Goal: Task Accomplishment & Management: Use online tool/utility

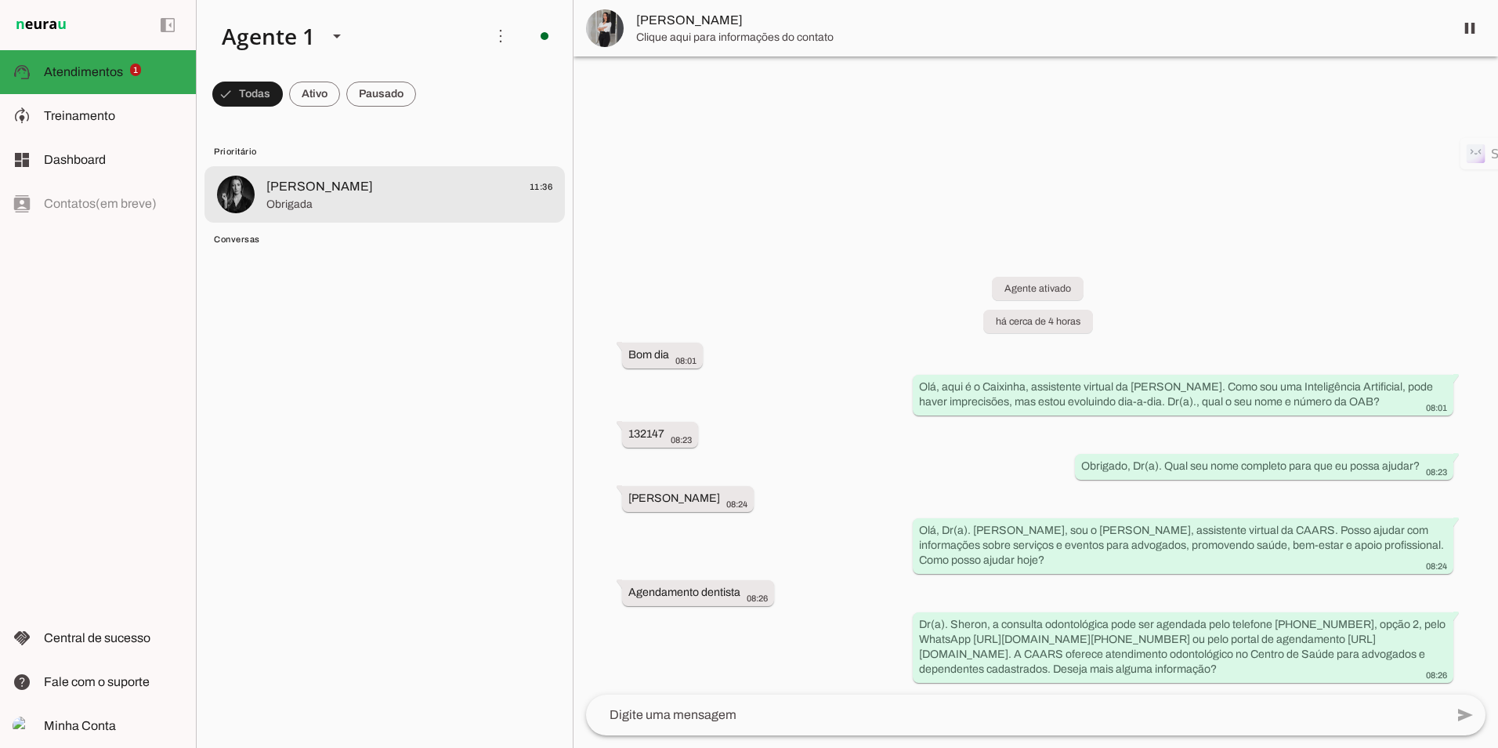
click at [328, 183] on span "[PERSON_NAME]" at bounding box center [319, 186] width 107 height 19
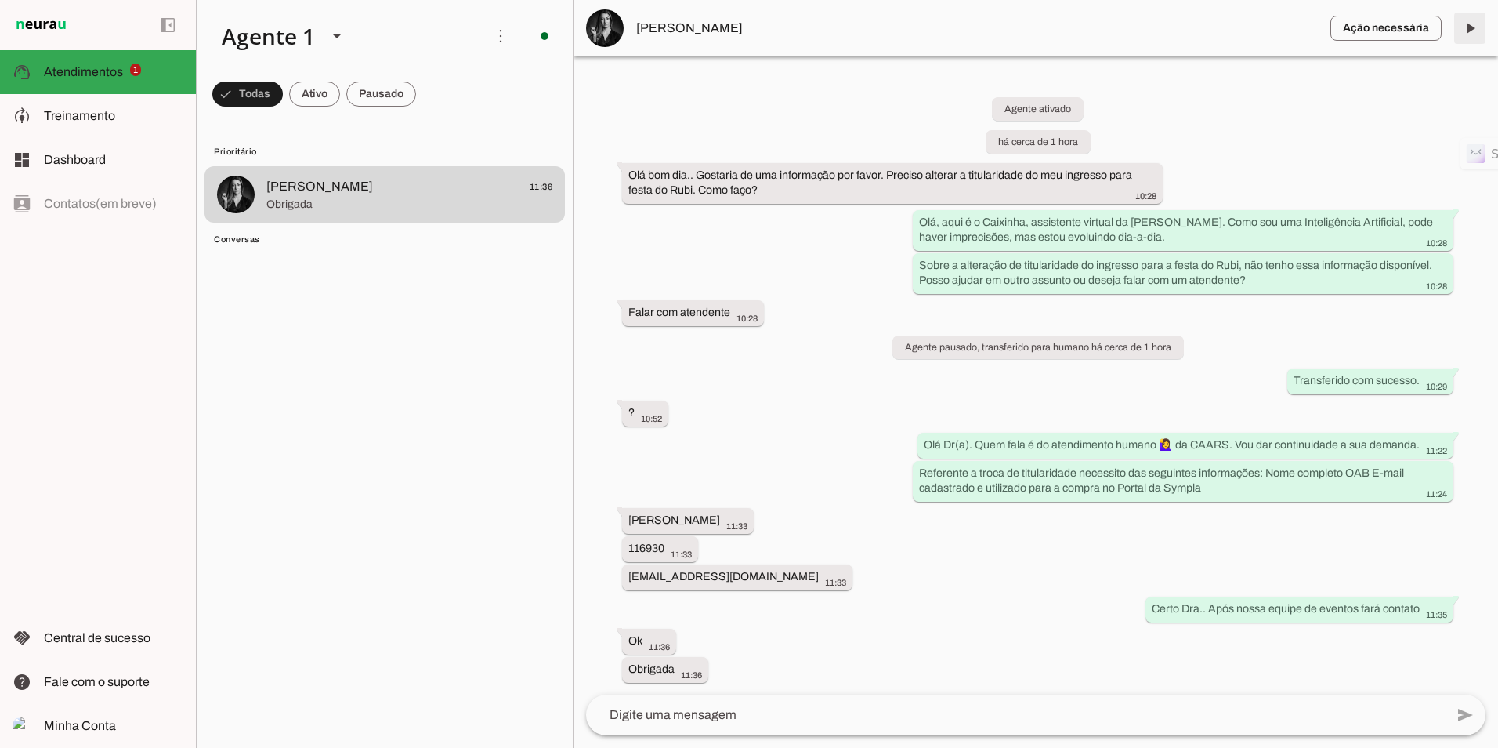
click at [1473, 25] on span at bounding box center [1470, 28] width 38 height 38
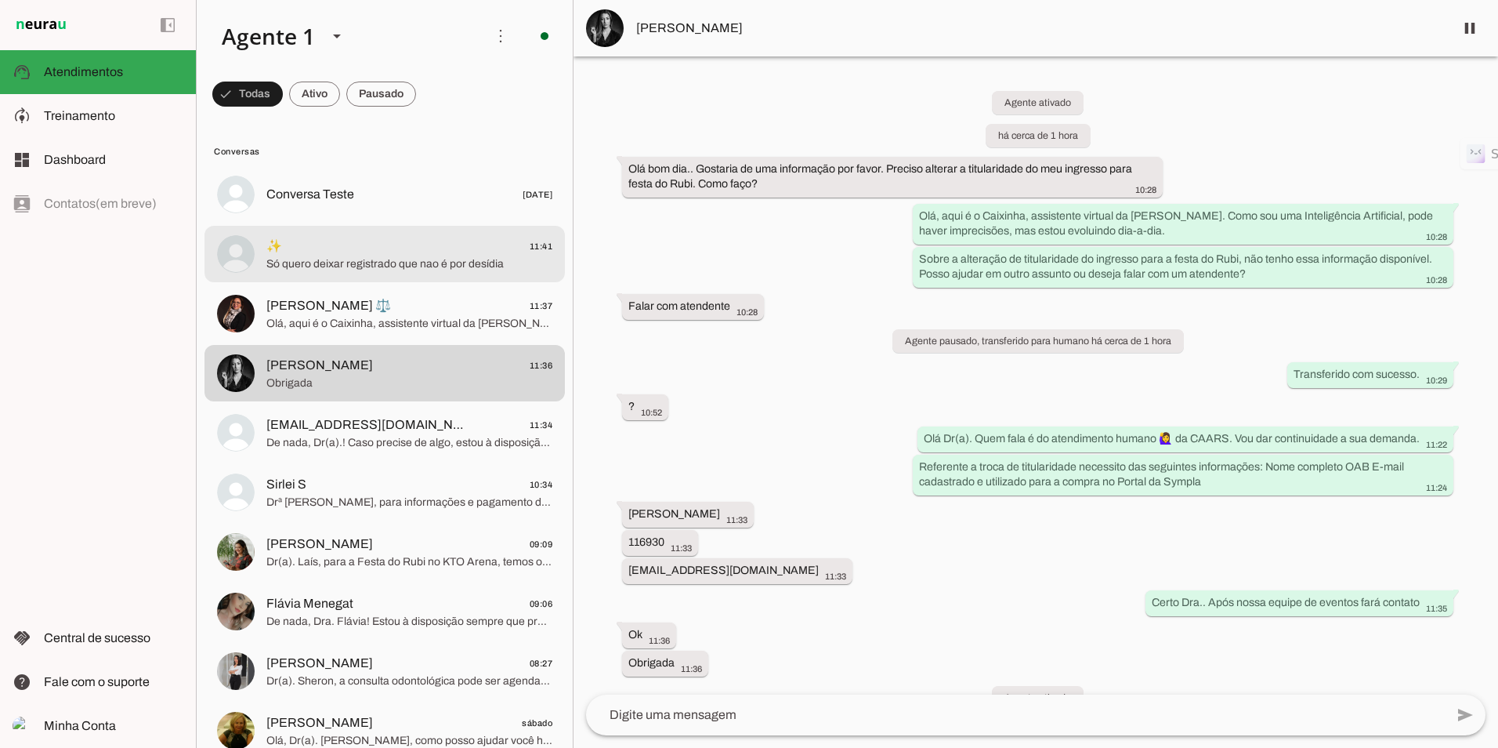
click at [353, 206] on div at bounding box center [409, 194] width 286 height 23
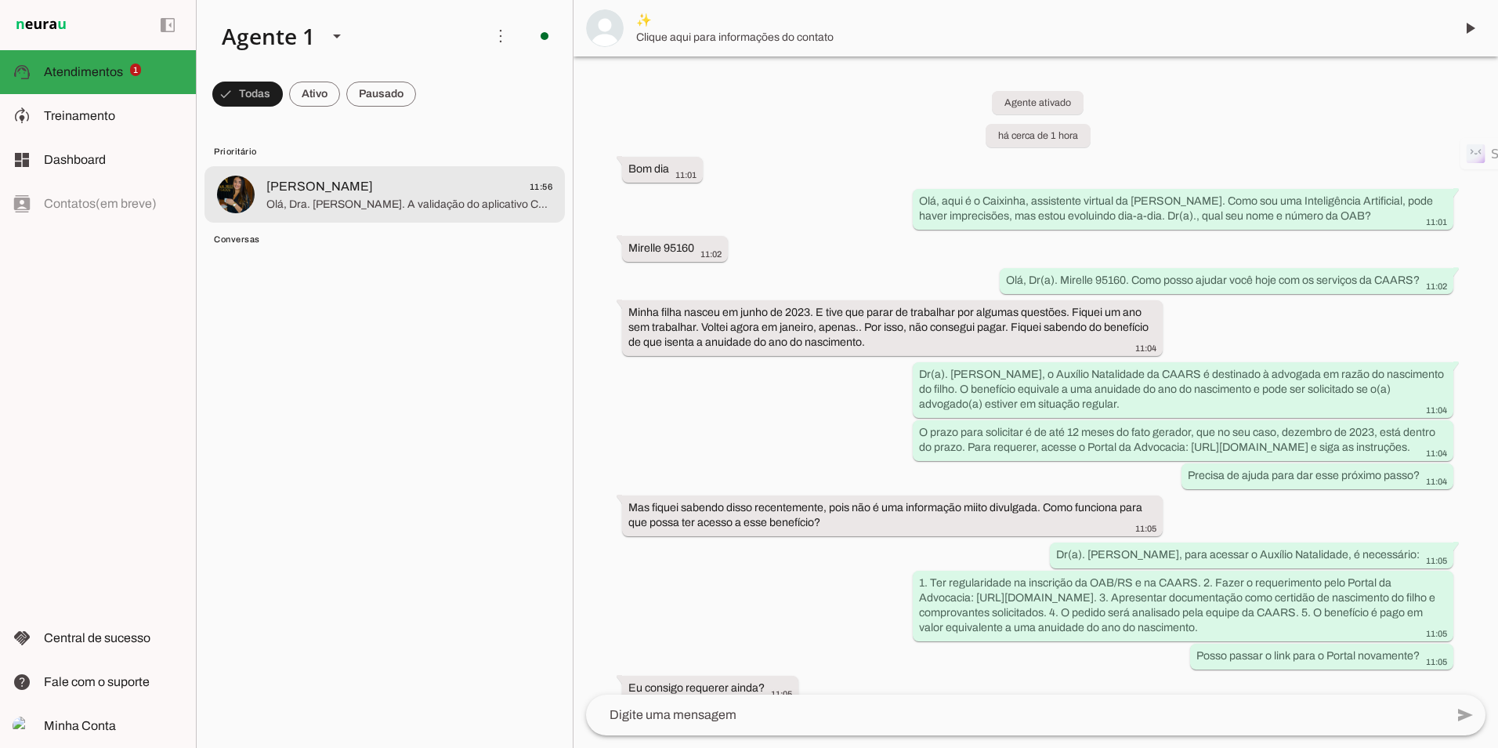
click at [385, 198] on span "Olá, Dra. [PERSON_NAME]. A validação do aplicativo CAARS é automática, desde qu…" at bounding box center [409, 205] width 286 height 16
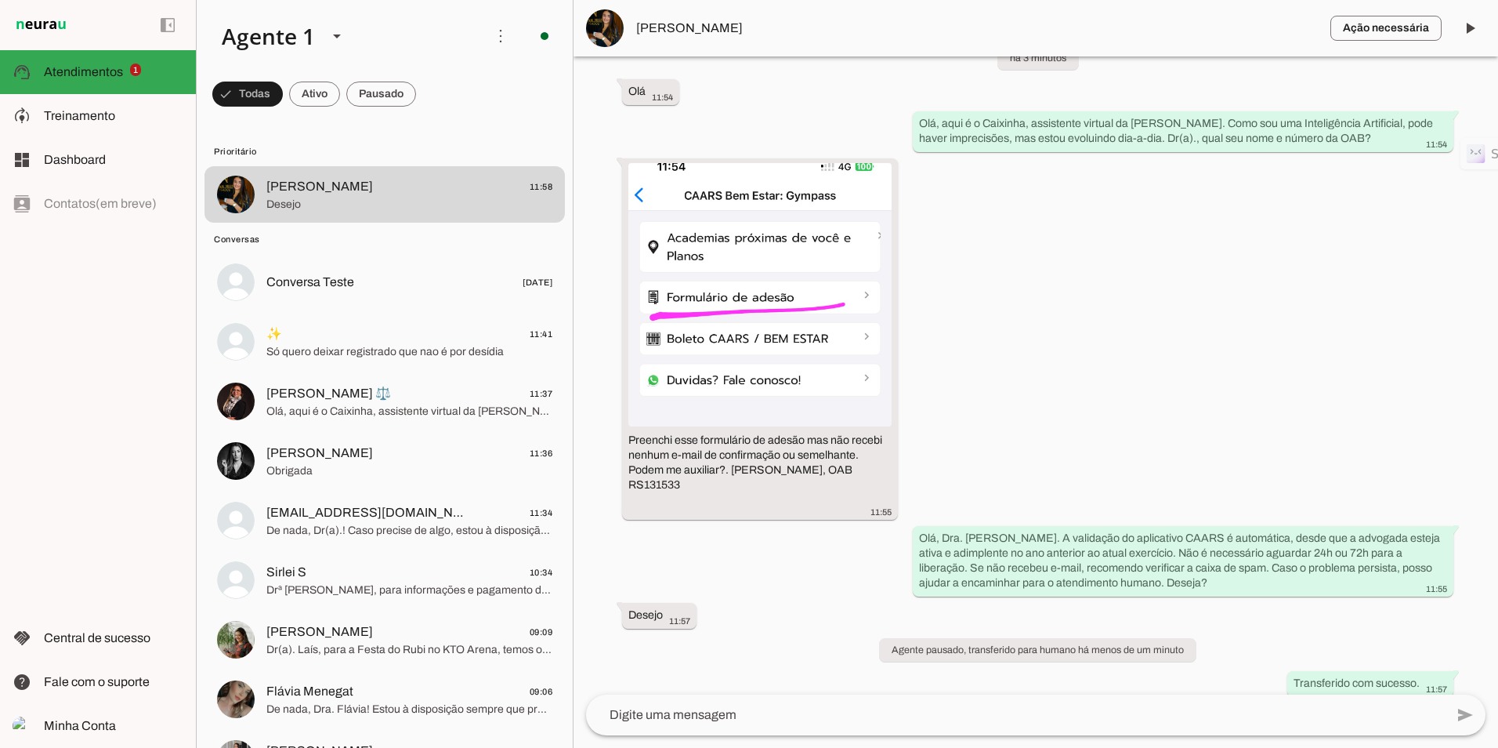
scroll to position [78, 0]
click at [830, 721] on textarea at bounding box center [1015, 714] width 859 height 19
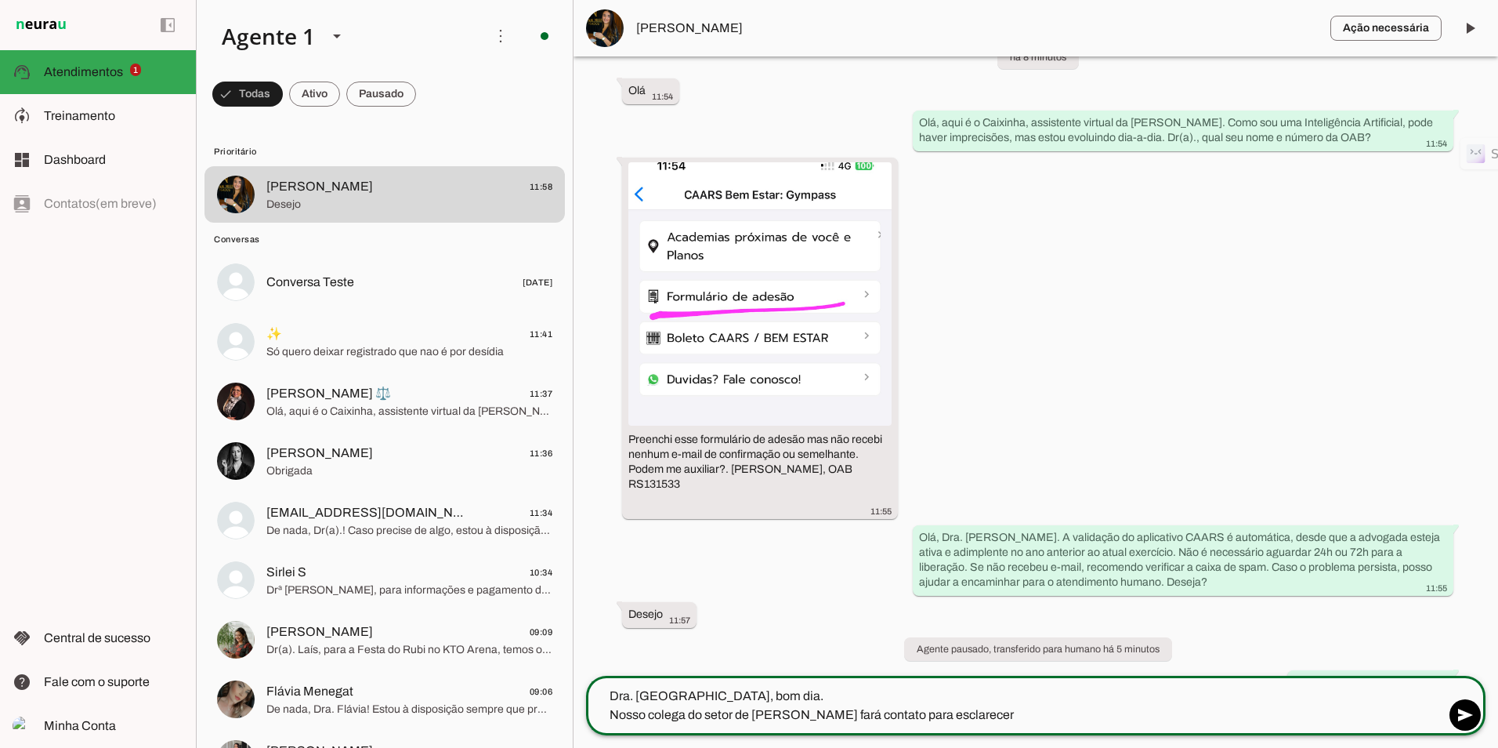
type textarea "Dra. [GEOGRAPHIC_DATA], bom dia. Nosso colega do setor de [PERSON_NAME] fará co…"
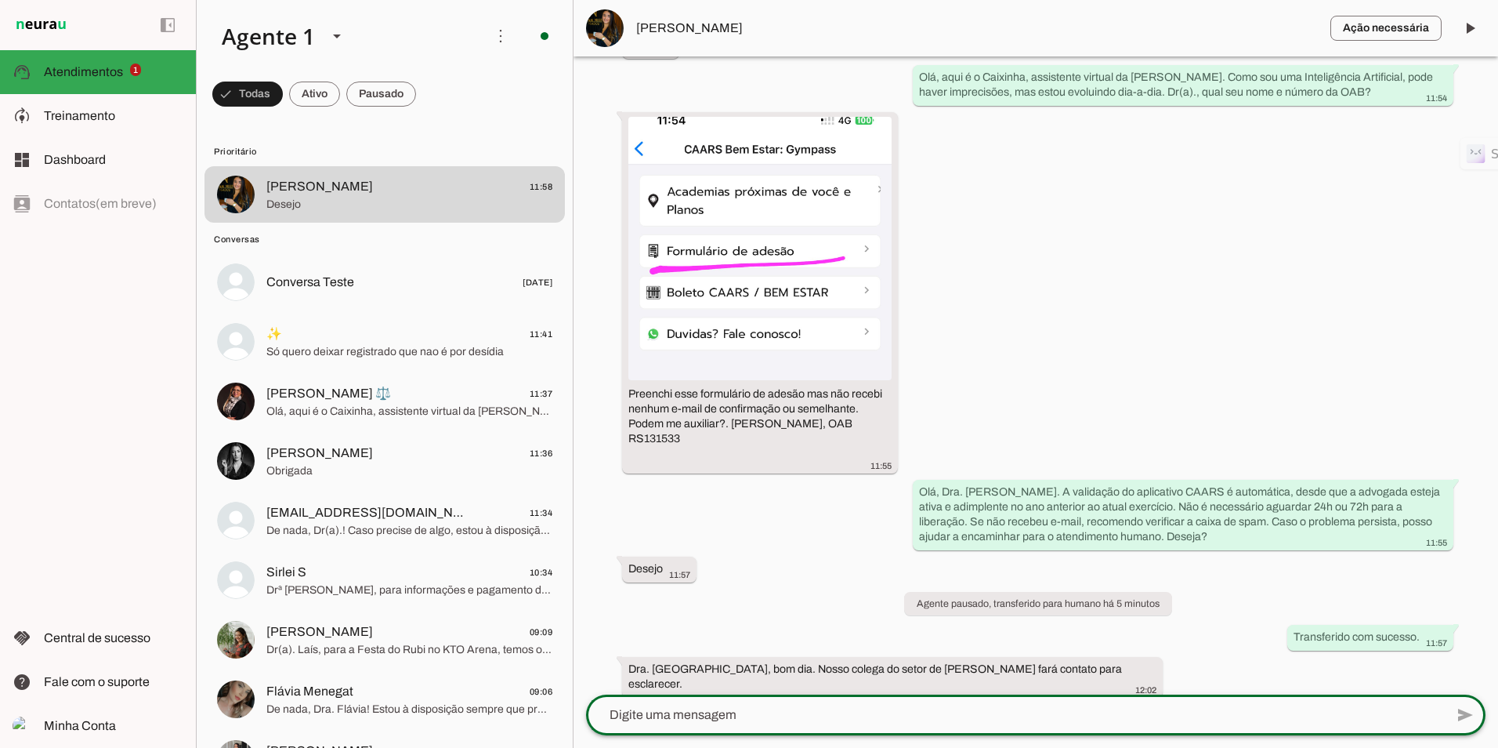
scroll to position [120, 0]
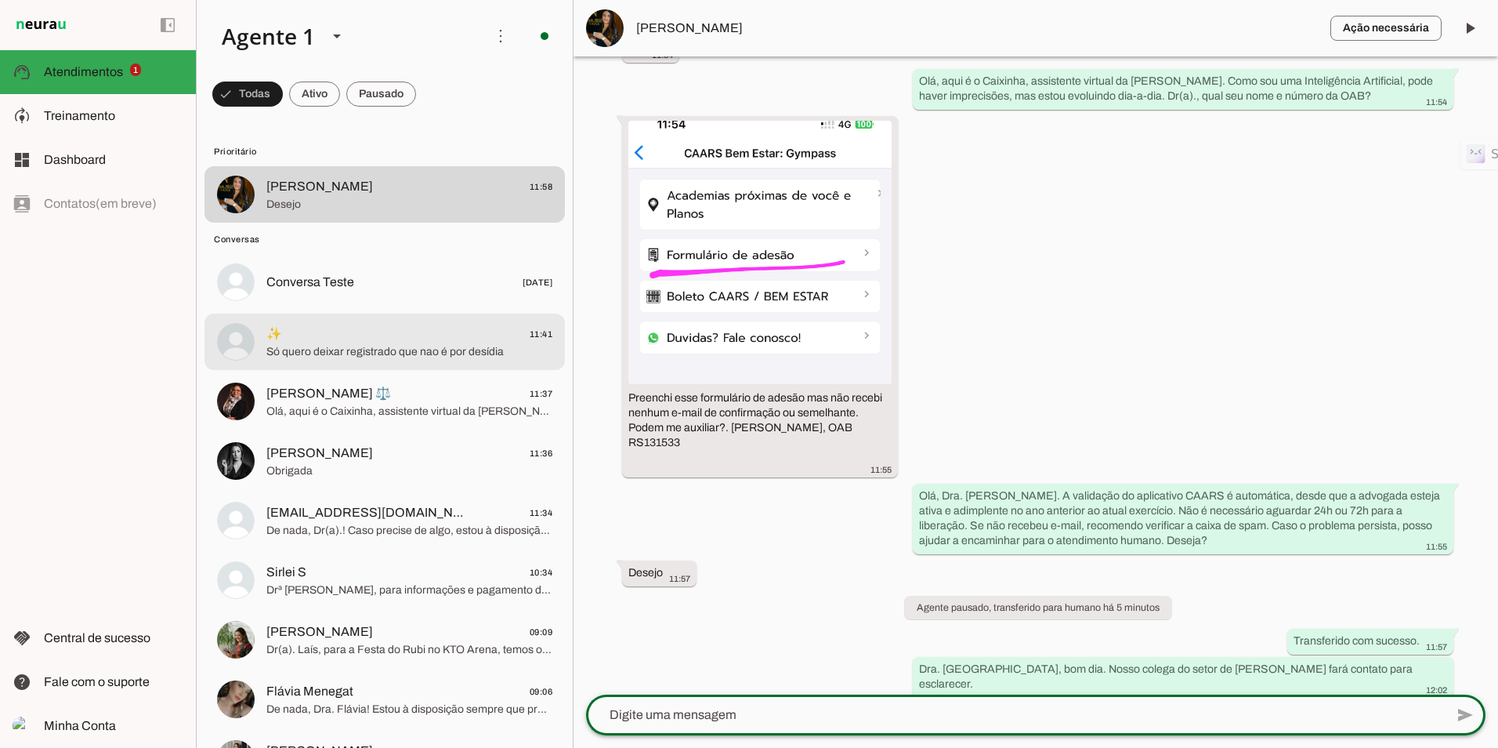
click at [371, 346] on span "Só quero deixar registrado que nao é por desídia" at bounding box center [409, 352] width 286 height 16
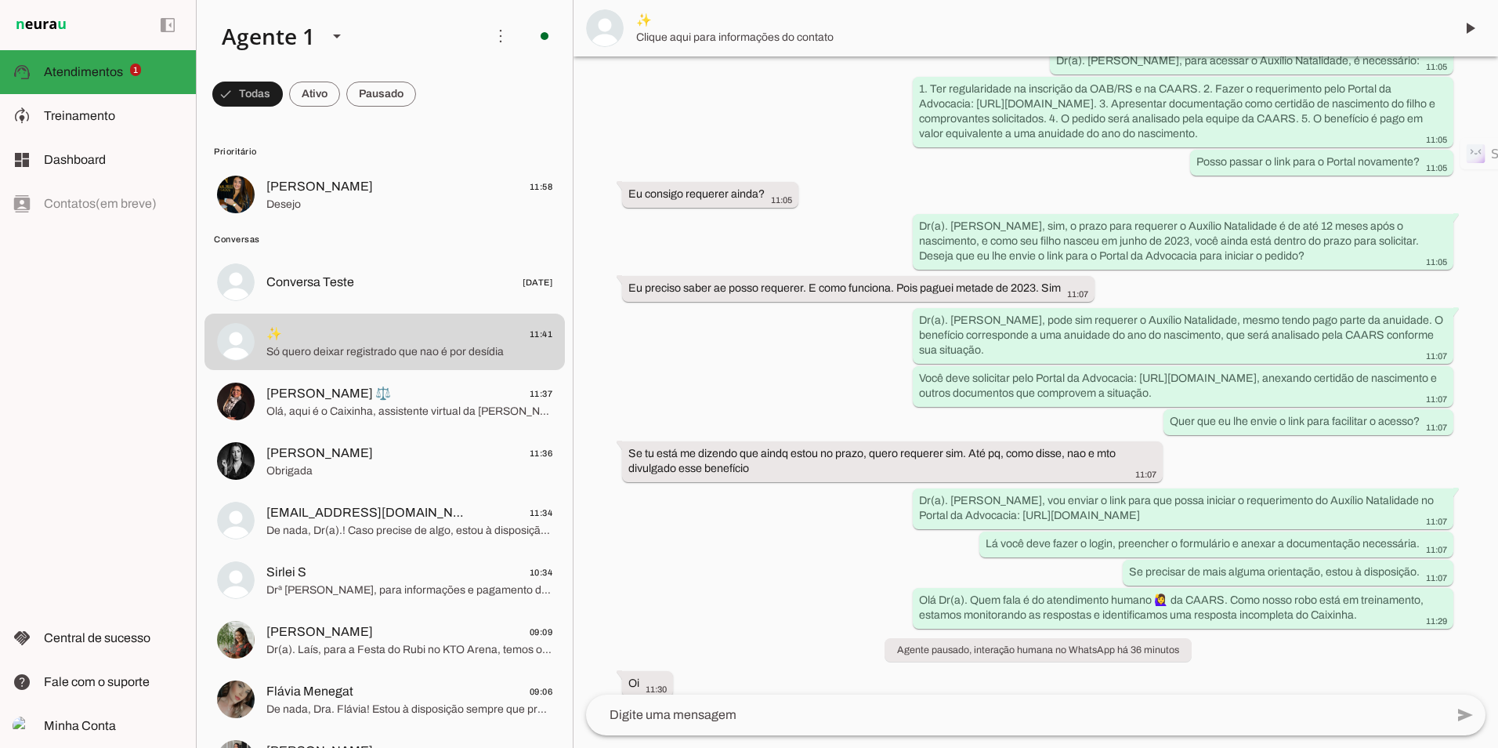
scroll to position [93, 0]
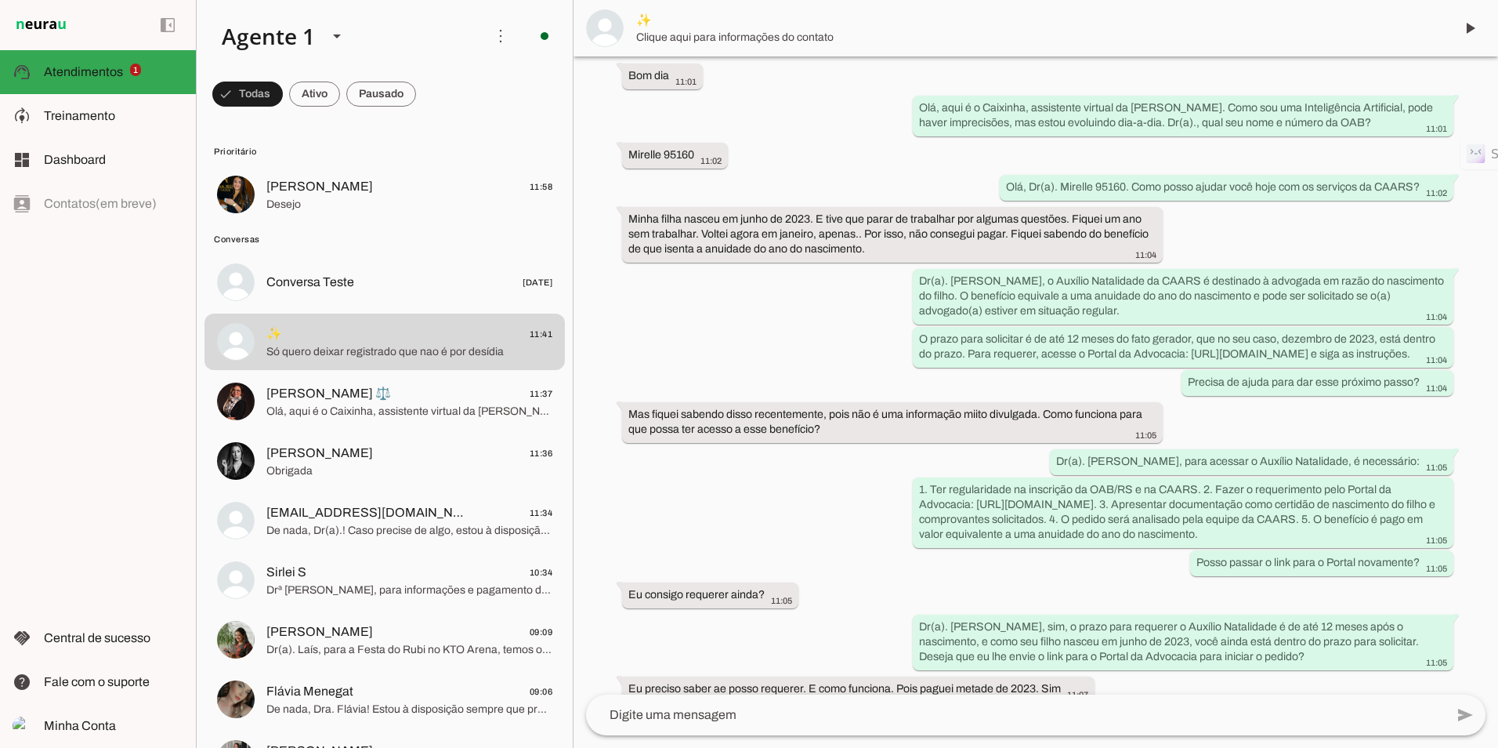
click at [643, 15] on span "✨" at bounding box center [1039, 20] width 806 height 19
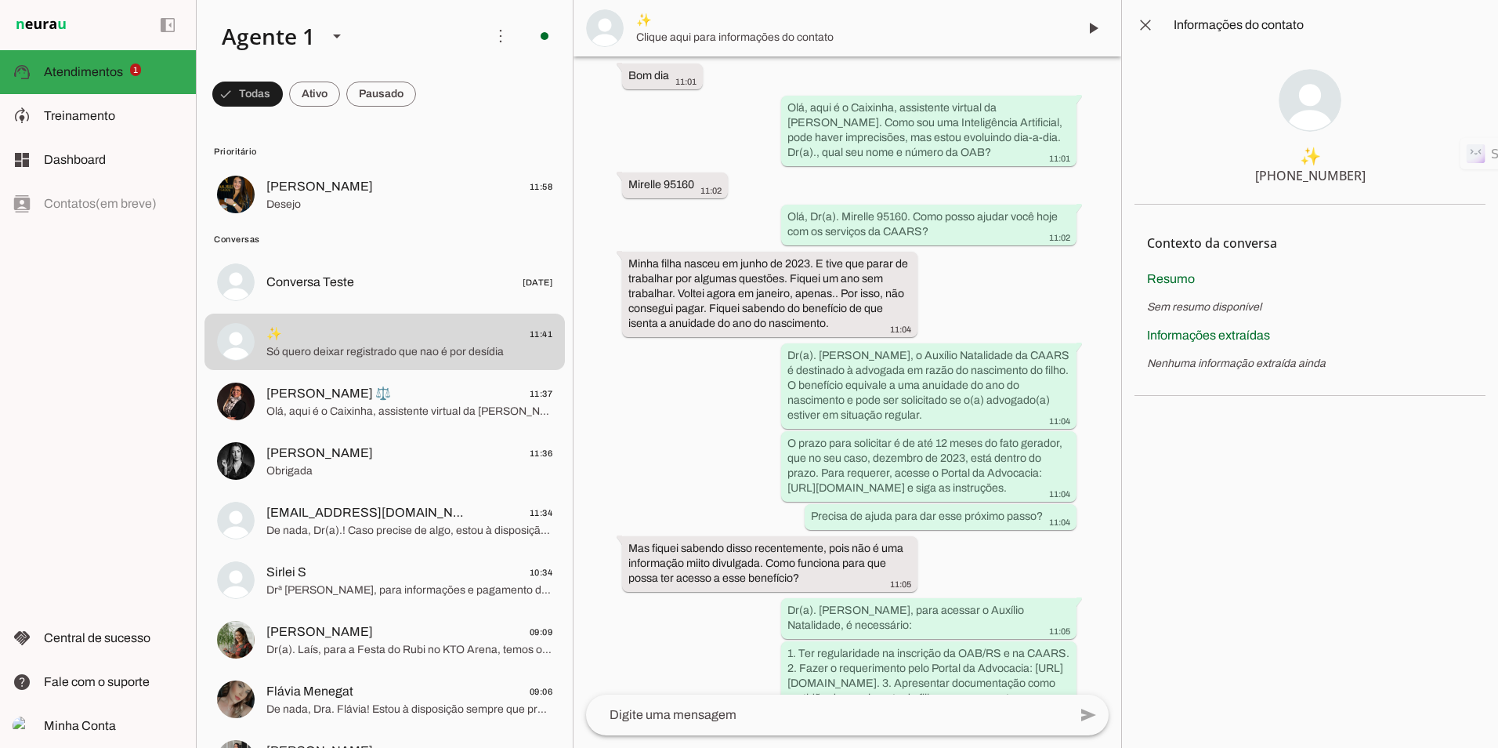
scroll to position [675, 0]
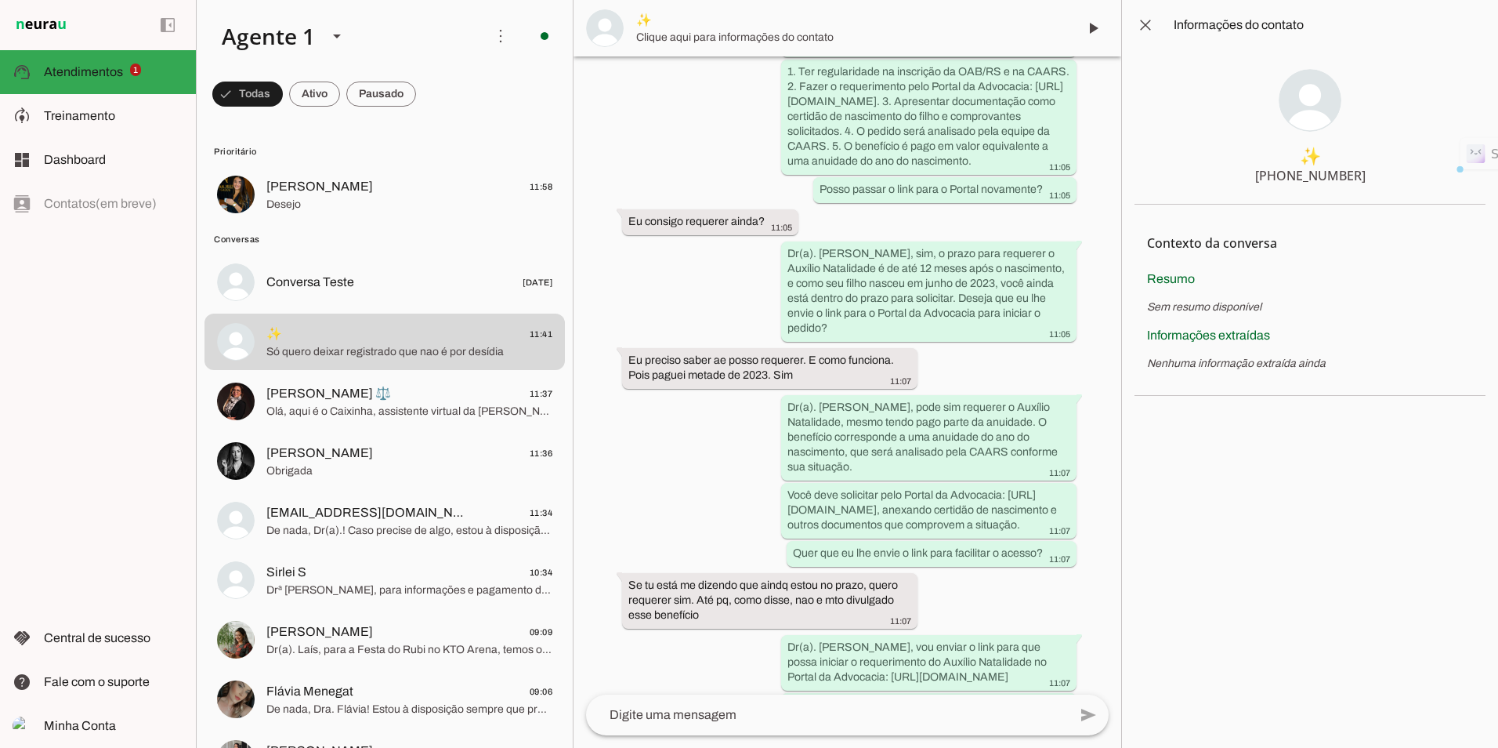
drag, startPoint x: 1375, startPoint y: 175, endPoint x: 1246, endPoint y: 188, distance: 130.0
click at [1246, 188] on section "✨ [PHONE_NUMBER]" at bounding box center [1310, 127] width 351 height 154
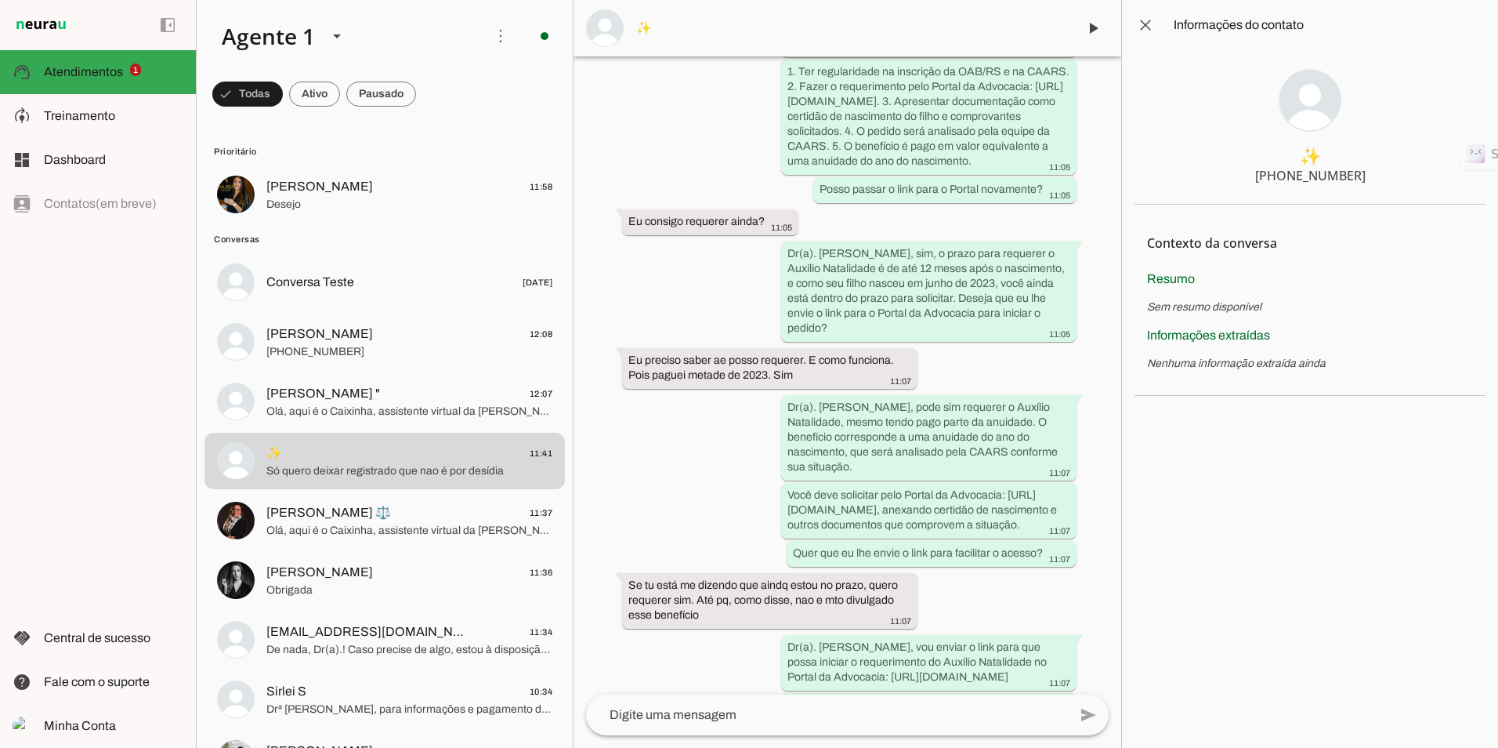
scroll to position [0, 0]
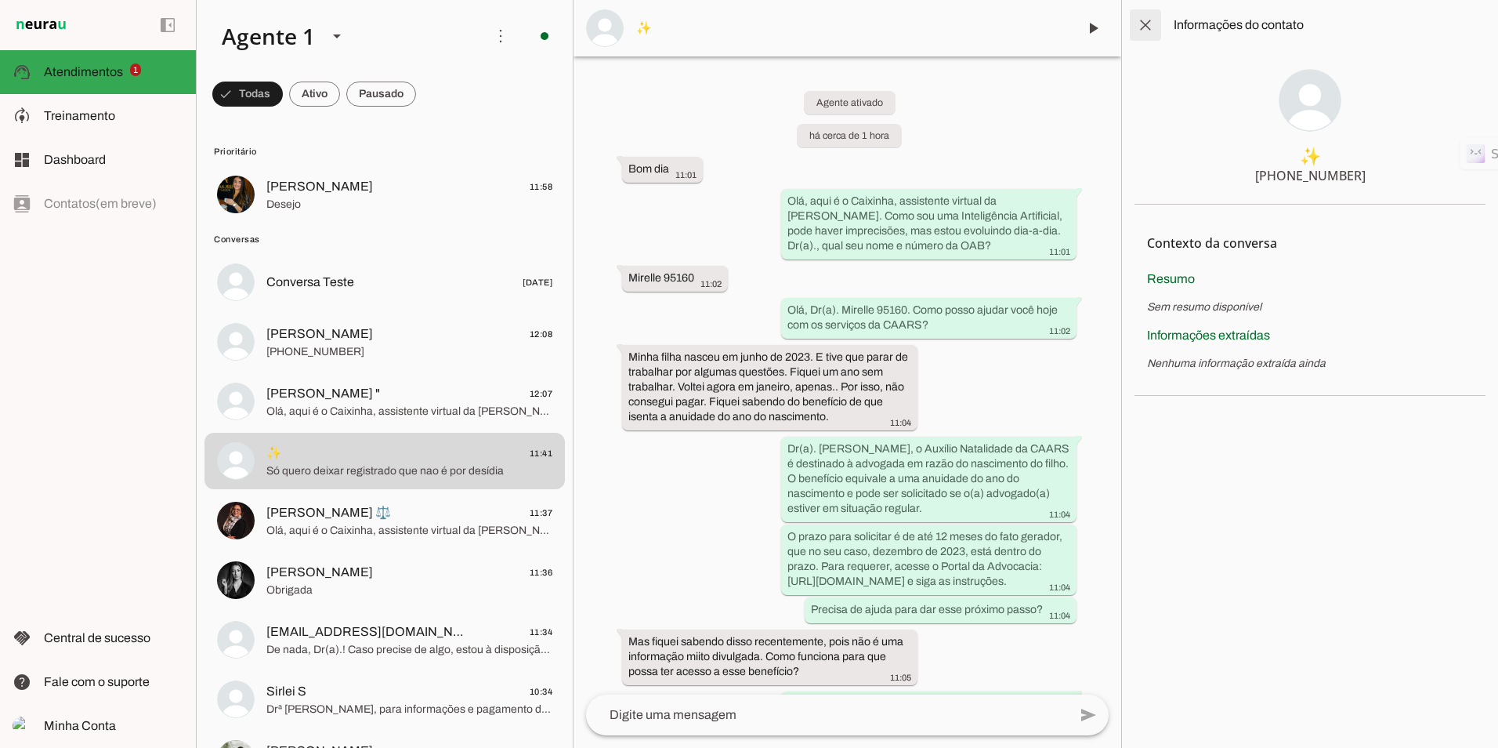
click at [1149, 17] on span at bounding box center [1146, 25] width 38 height 38
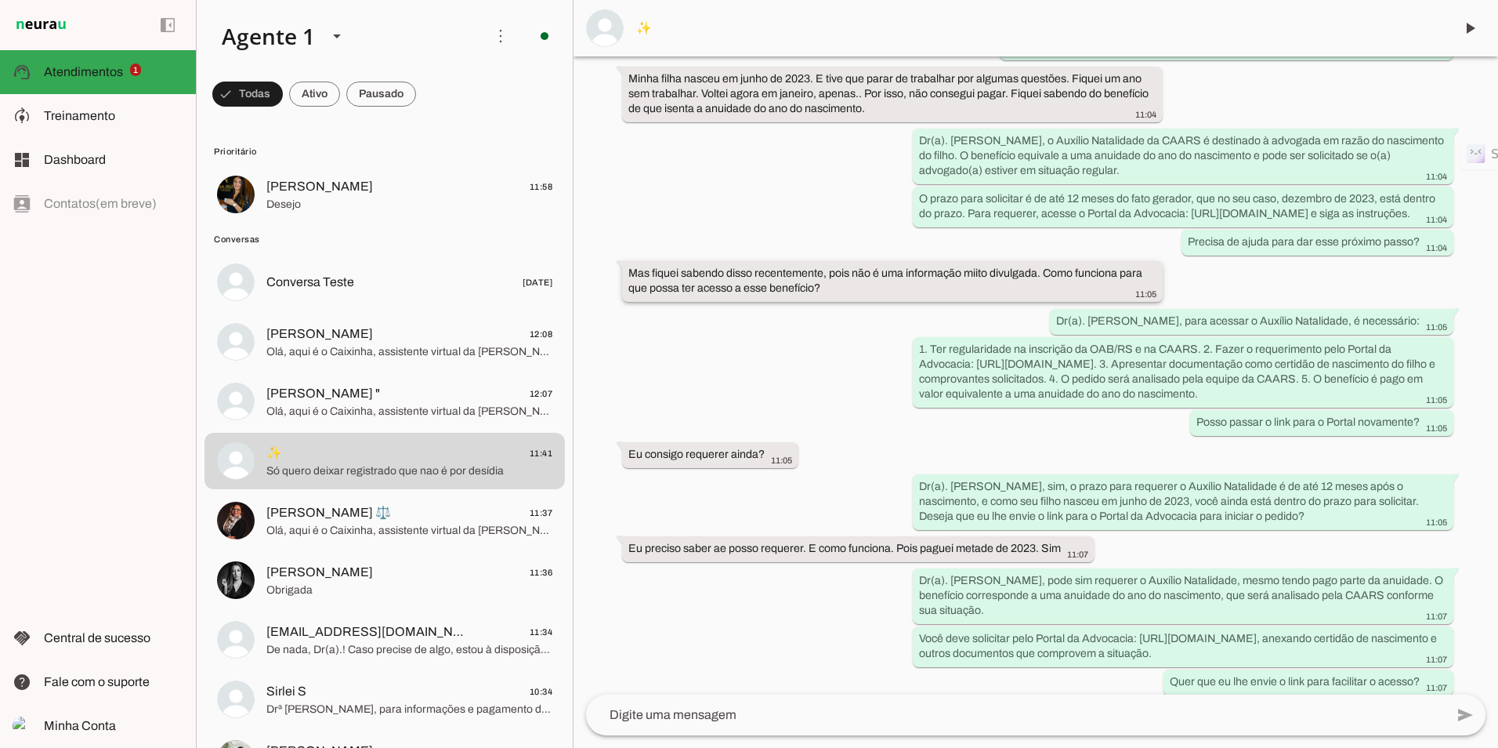
scroll to position [235, 0]
drag, startPoint x: 1226, startPoint y: 526, endPoint x: 916, endPoint y: 501, distance: 310.6
click at [919, 501] on div "Dr(a). [PERSON_NAME], sim, o prazo para requerer o Auxílio Natalidade é de até …" at bounding box center [1183, 500] width 528 height 49
click at [328, 212] on span "Desejo" at bounding box center [409, 205] width 286 height 16
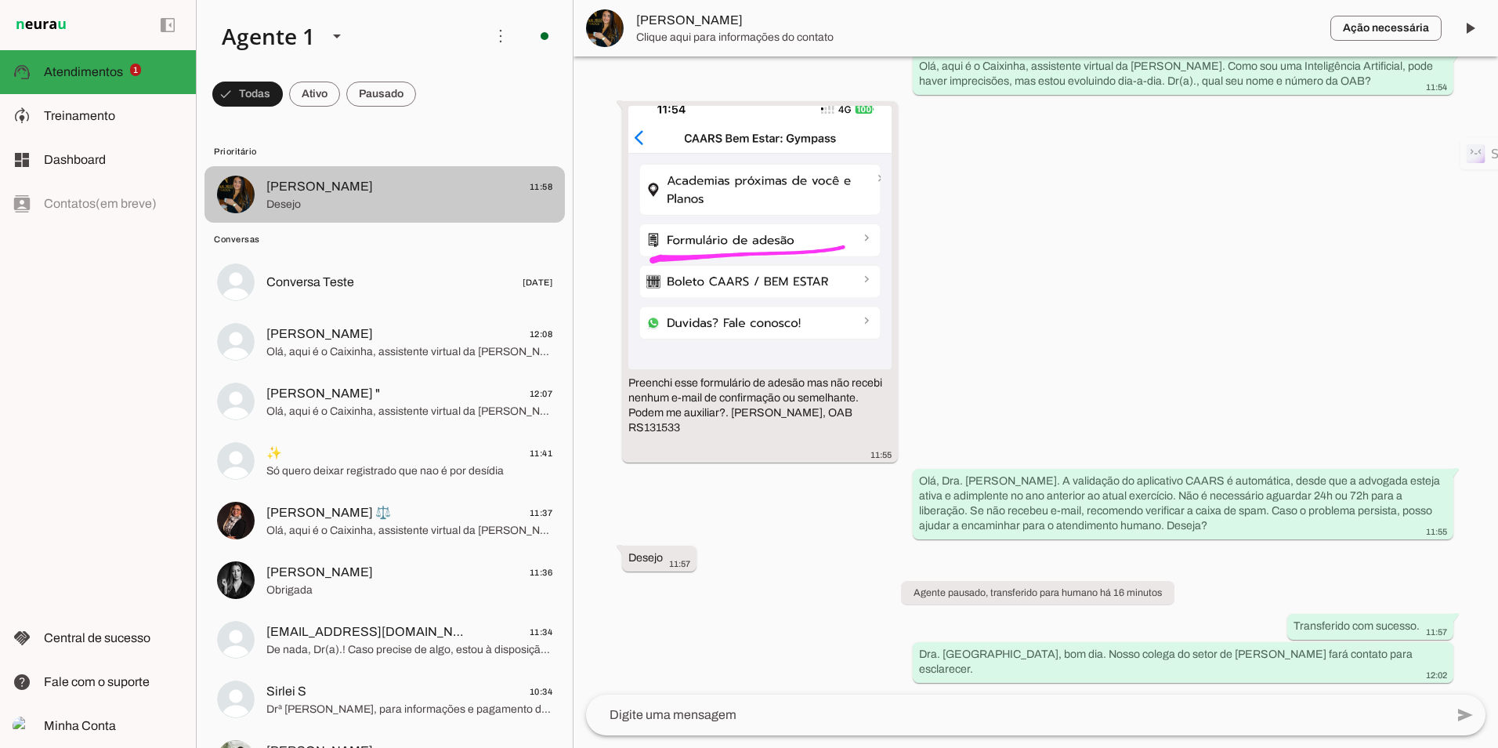
scroll to position [120, 0]
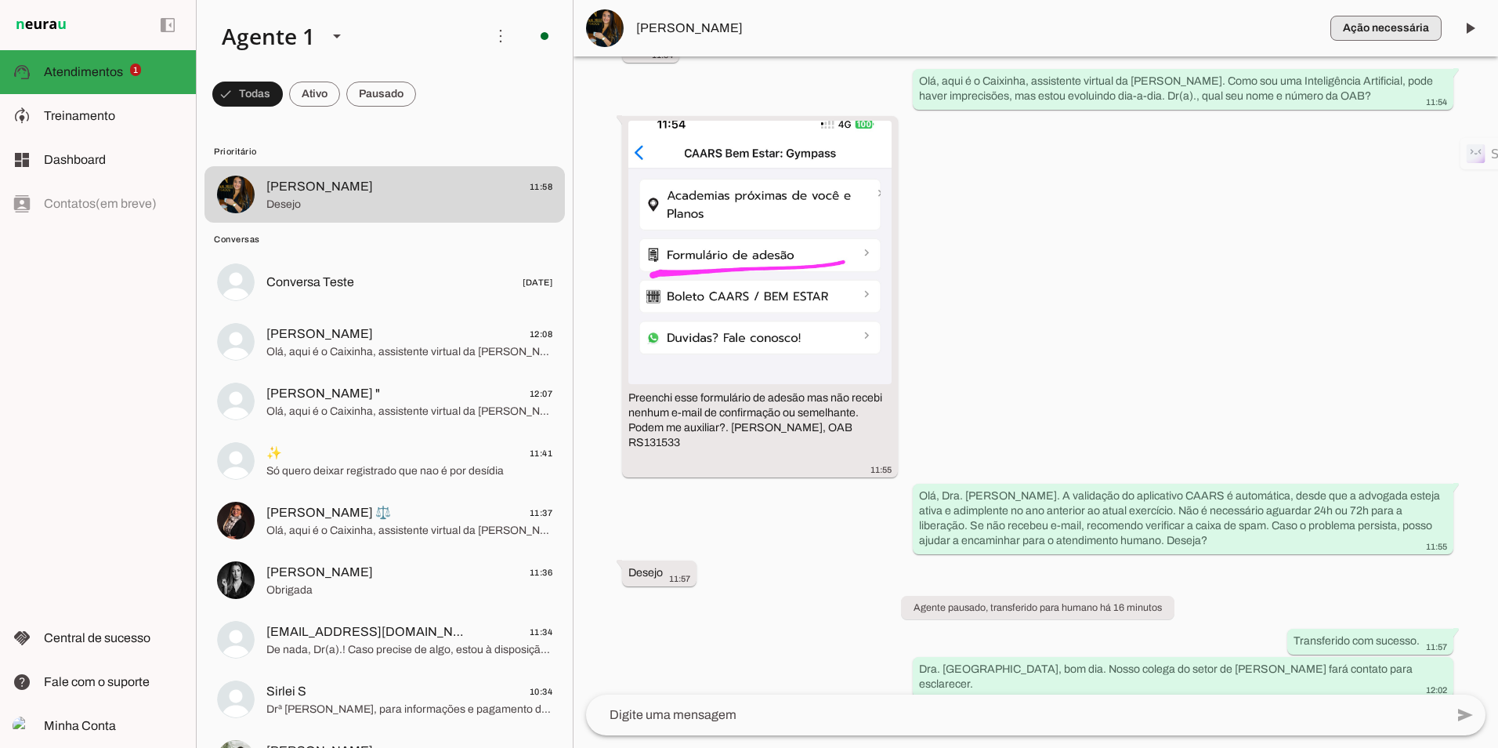
click at [1403, 27] on span "button" at bounding box center [1386, 28] width 111 height 38
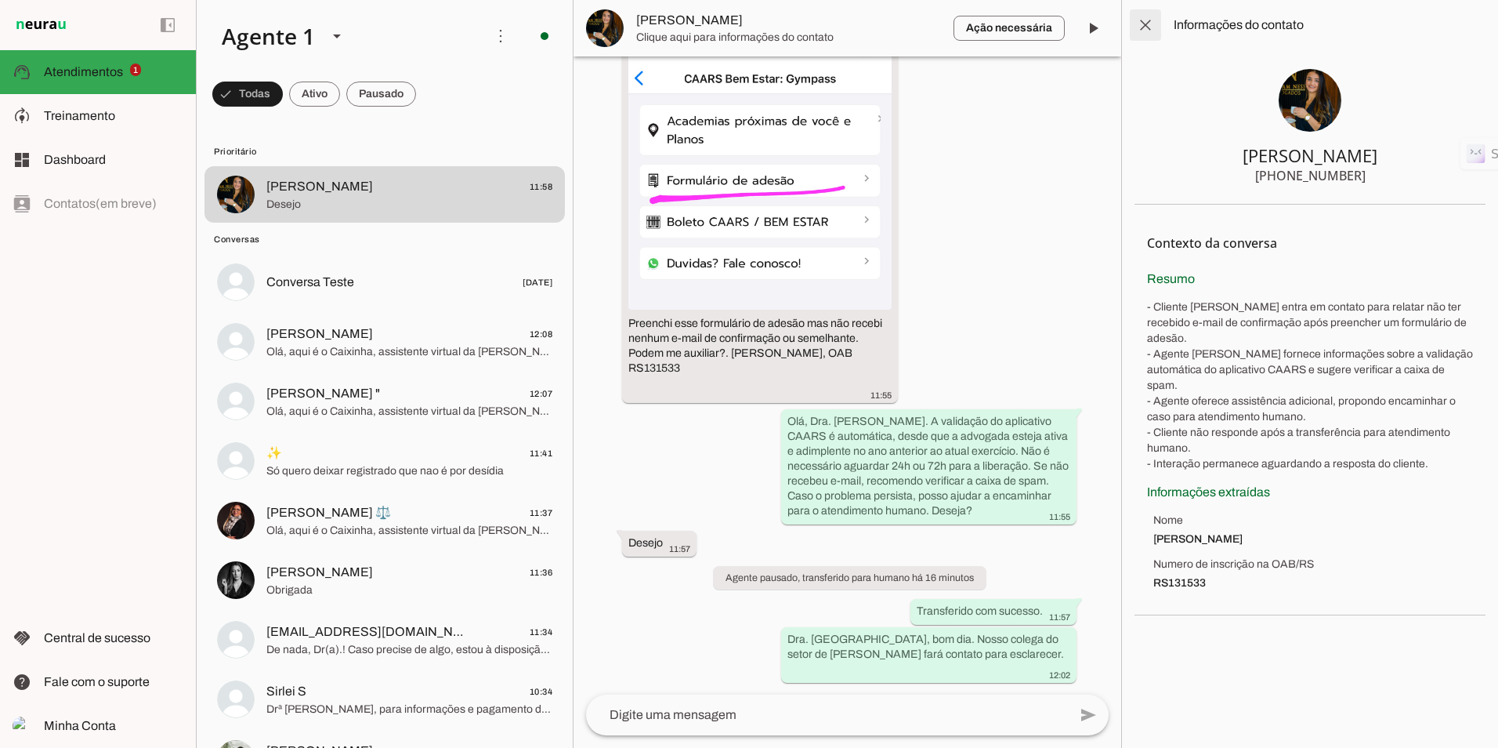
click at [1150, 23] on span at bounding box center [1146, 25] width 38 height 38
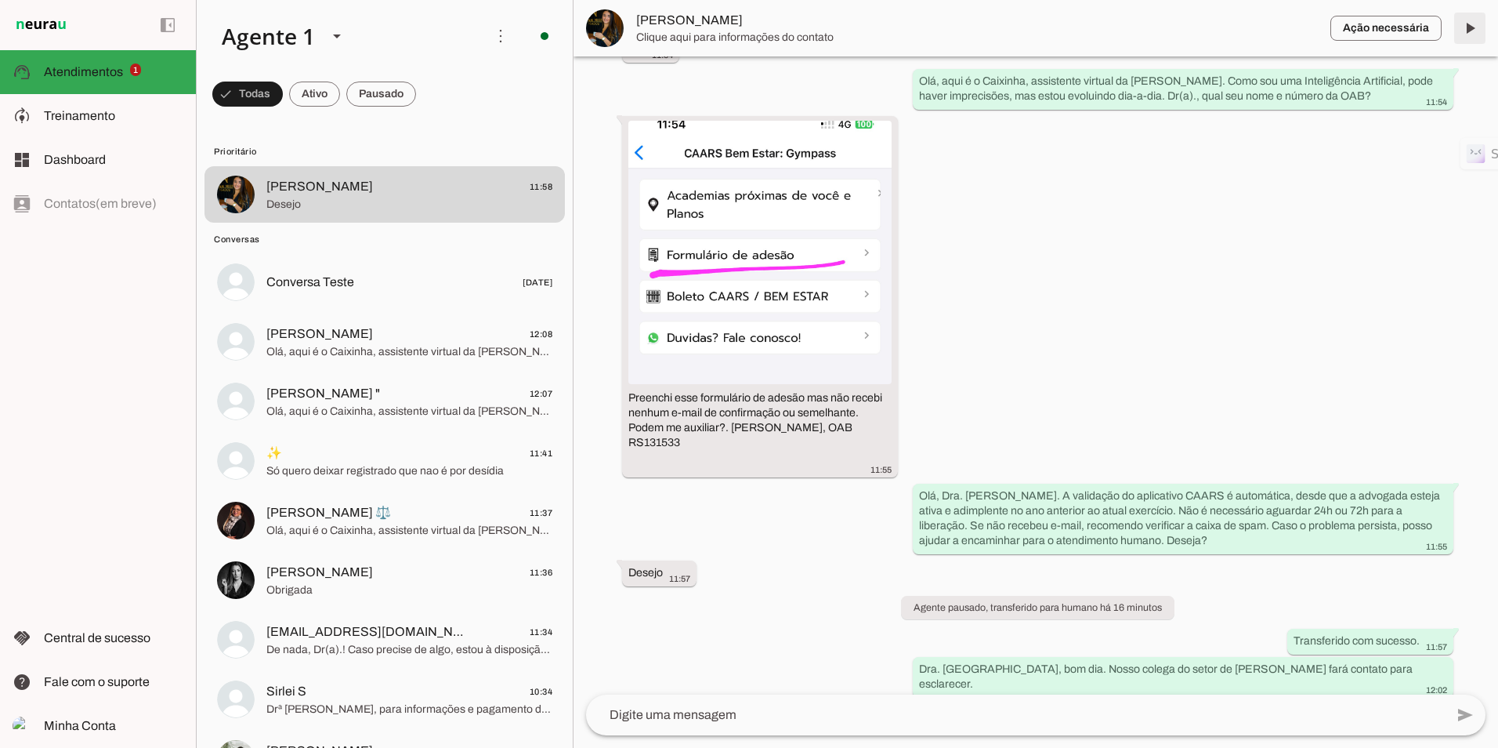
click at [1469, 21] on span at bounding box center [1470, 28] width 38 height 38
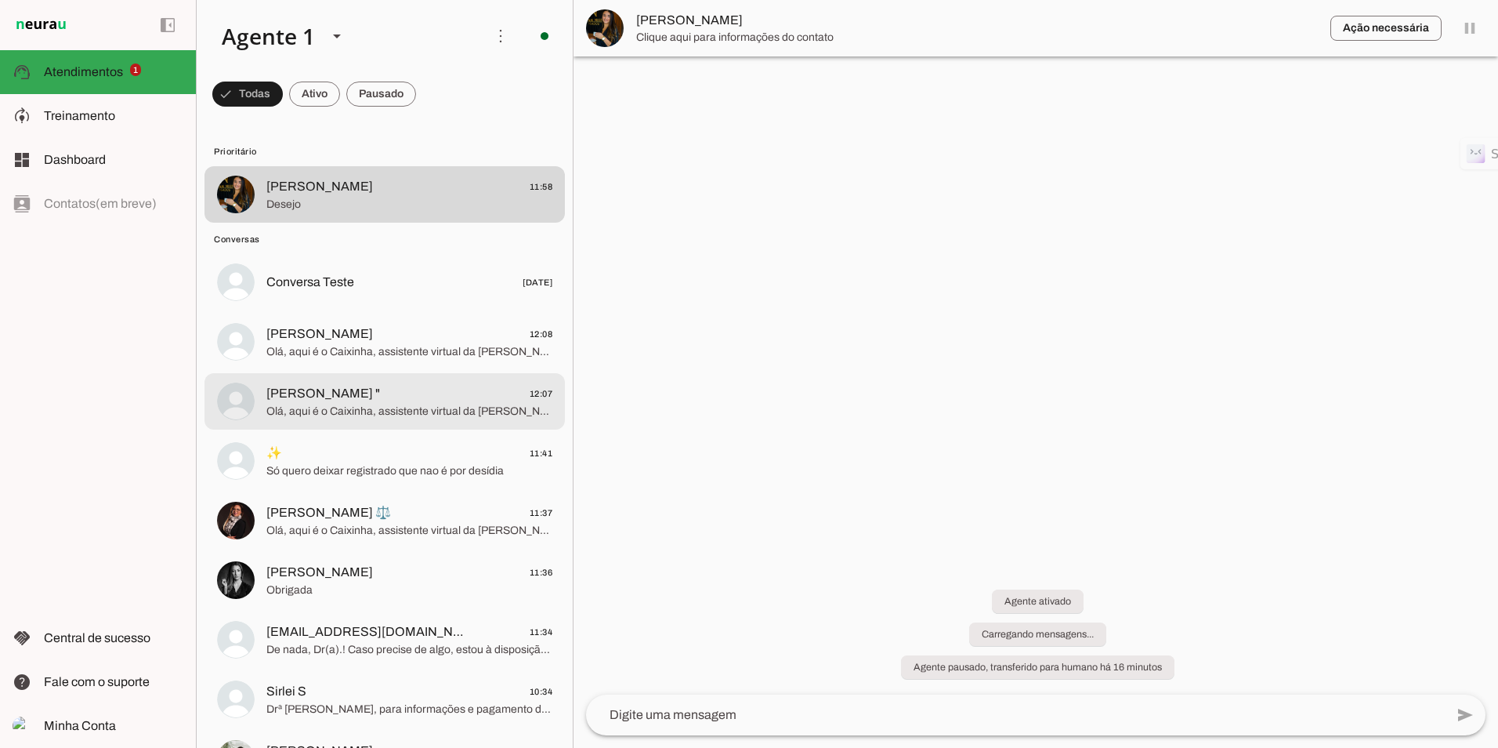
scroll to position [0, 0]
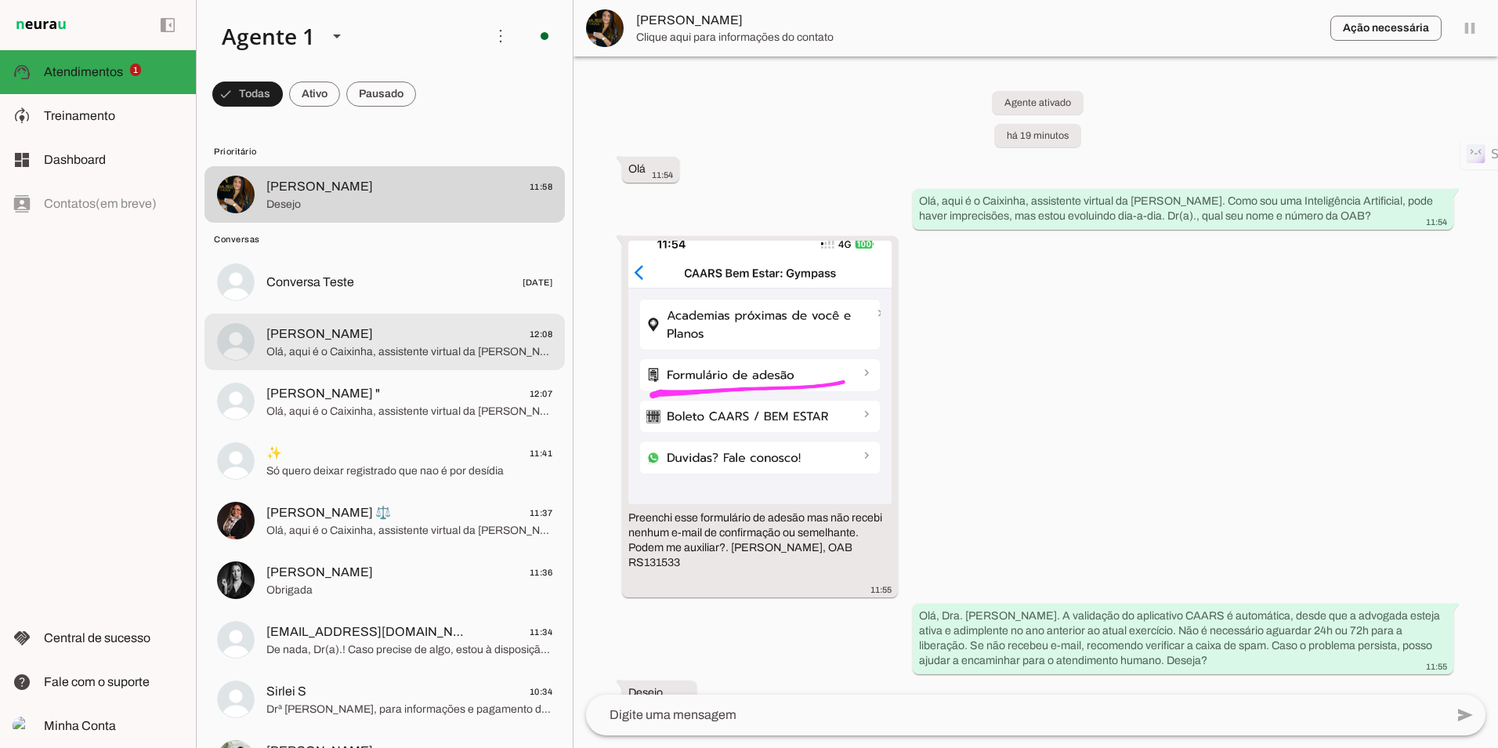
click at [349, 332] on span "[PERSON_NAME] 12:08" at bounding box center [409, 334] width 286 height 20
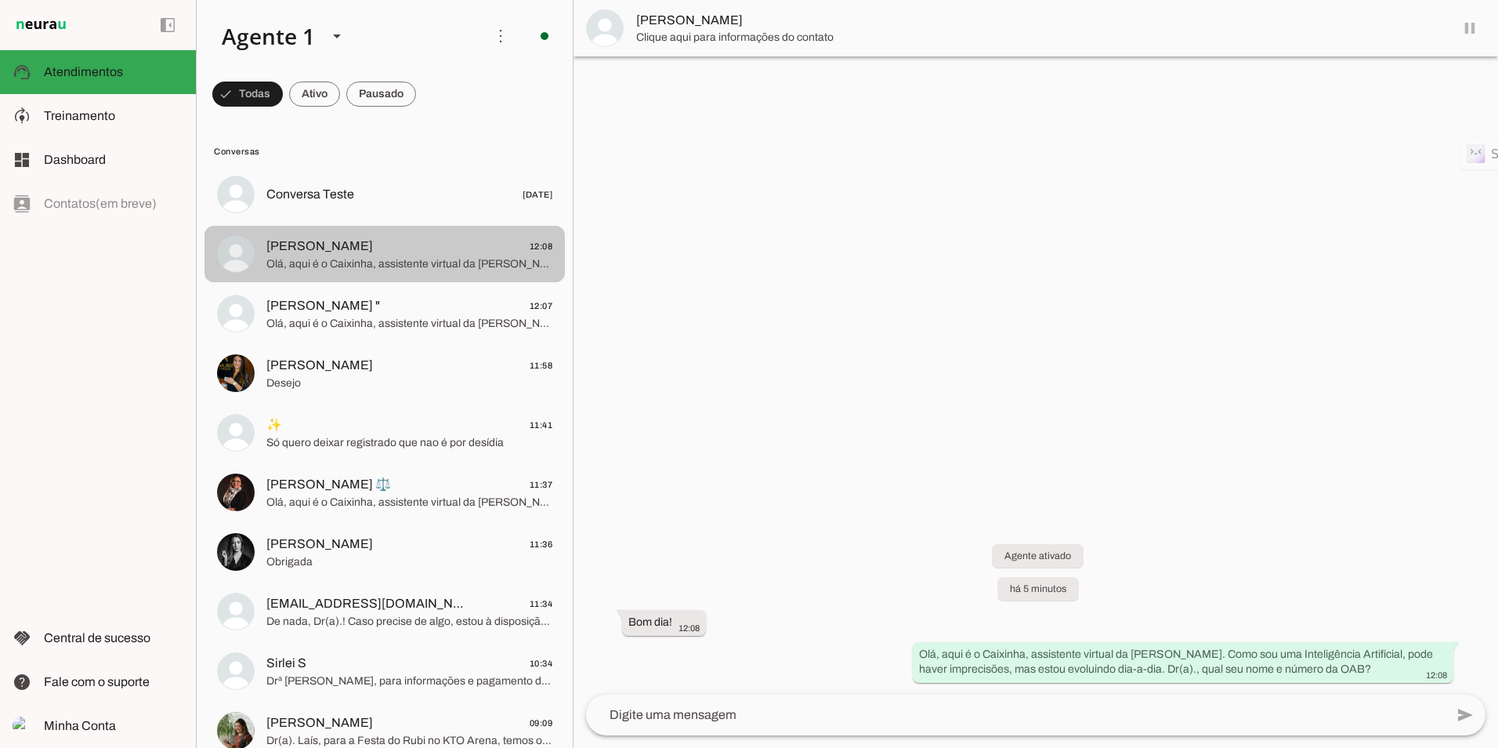
click at [338, 251] on span "[PERSON_NAME]" at bounding box center [319, 246] width 107 height 19
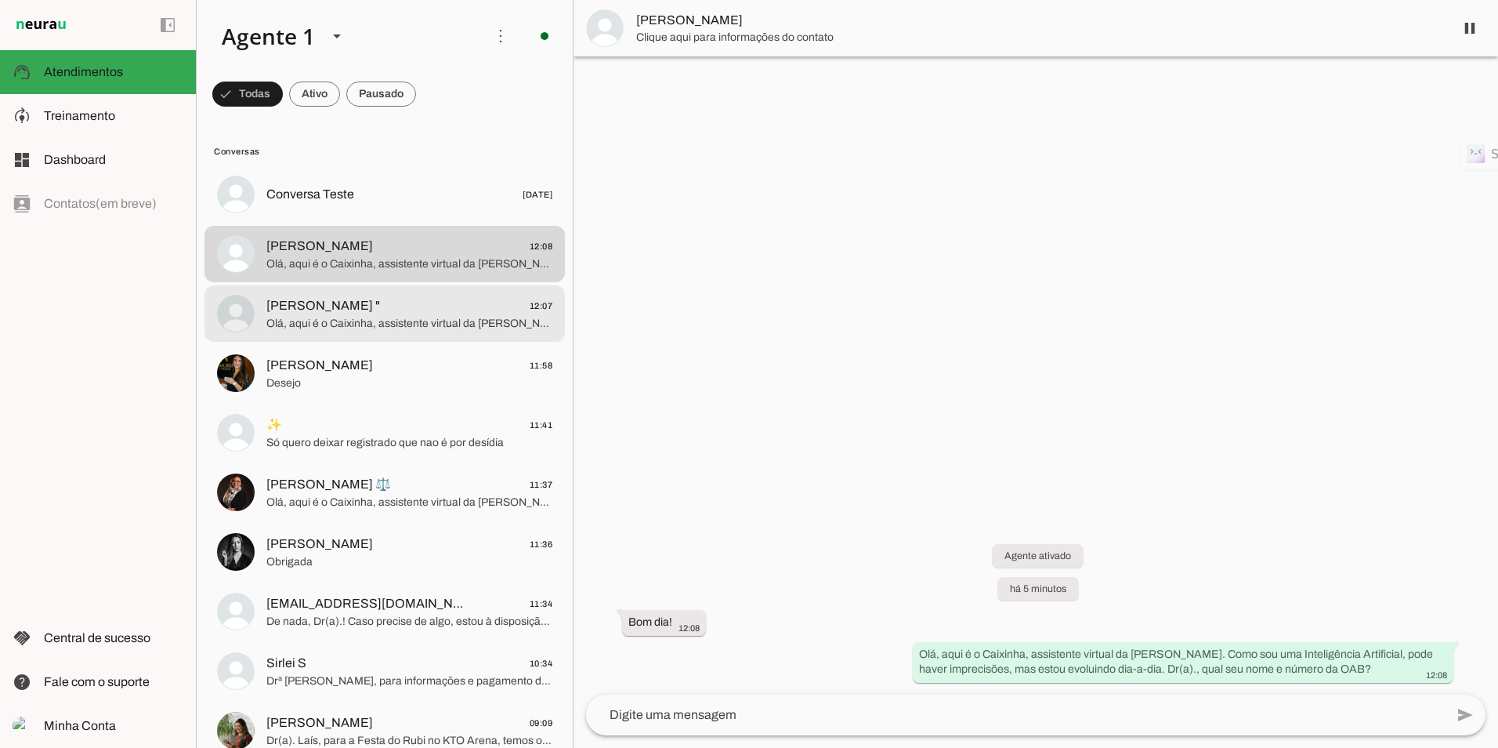
click at [292, 326] on span "Olá, aqui é o Caixinha, assistente virtual da [PERSON_NAME]. Como sou uma Intel…" at bounding box center [409, 324] width 286 height 16
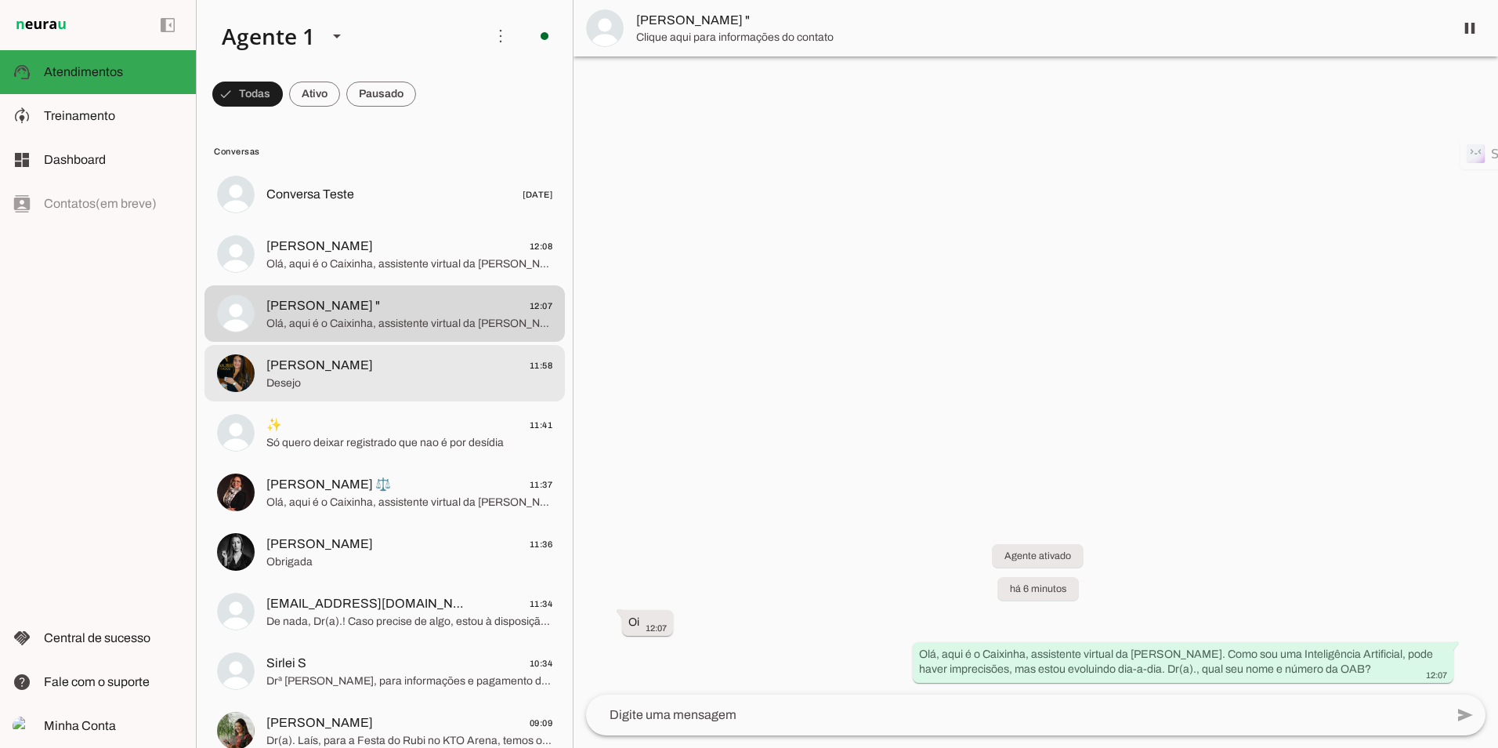
click at [313, 368] on span "[PERSON_NAME]" at bounding box center [319, 365] width 107 height 19
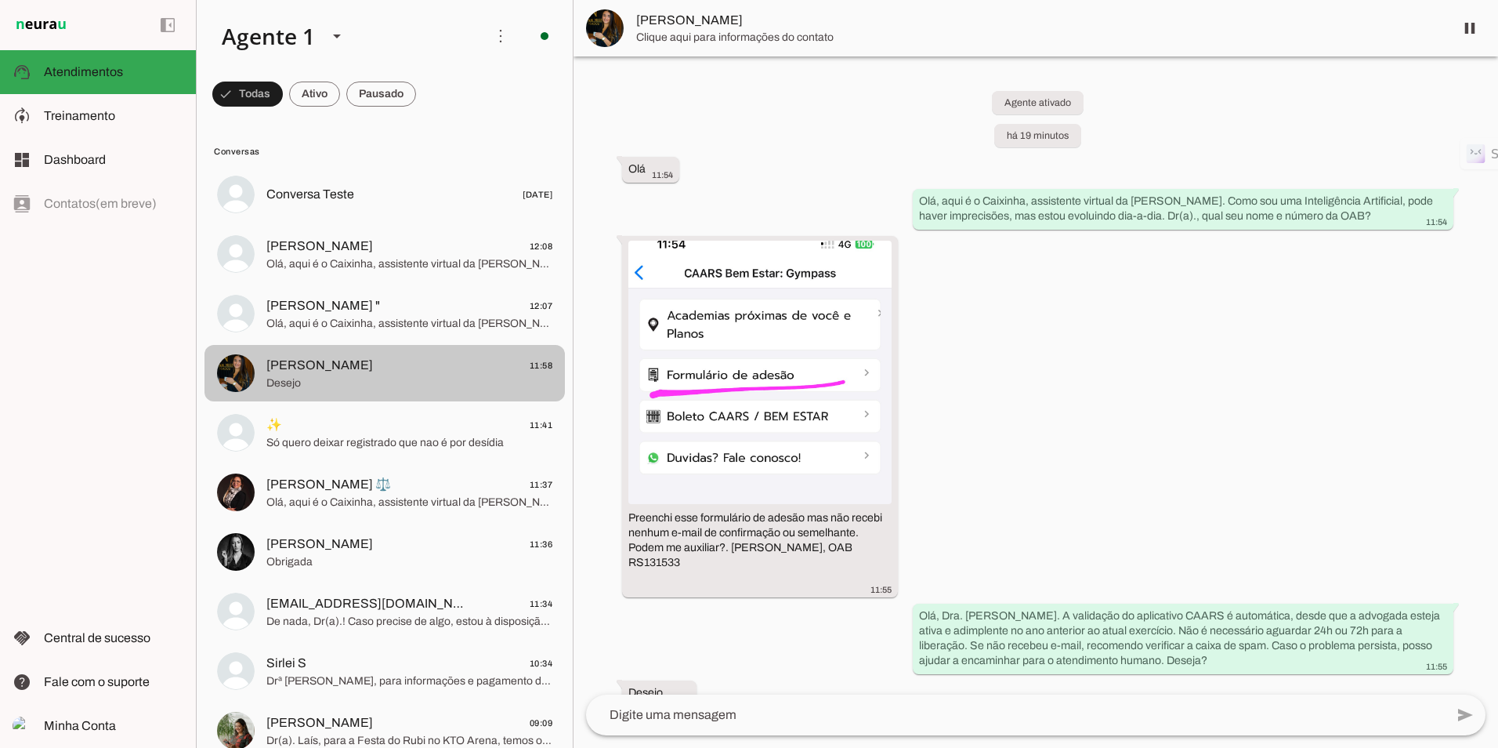
scroll to position [157, 0]
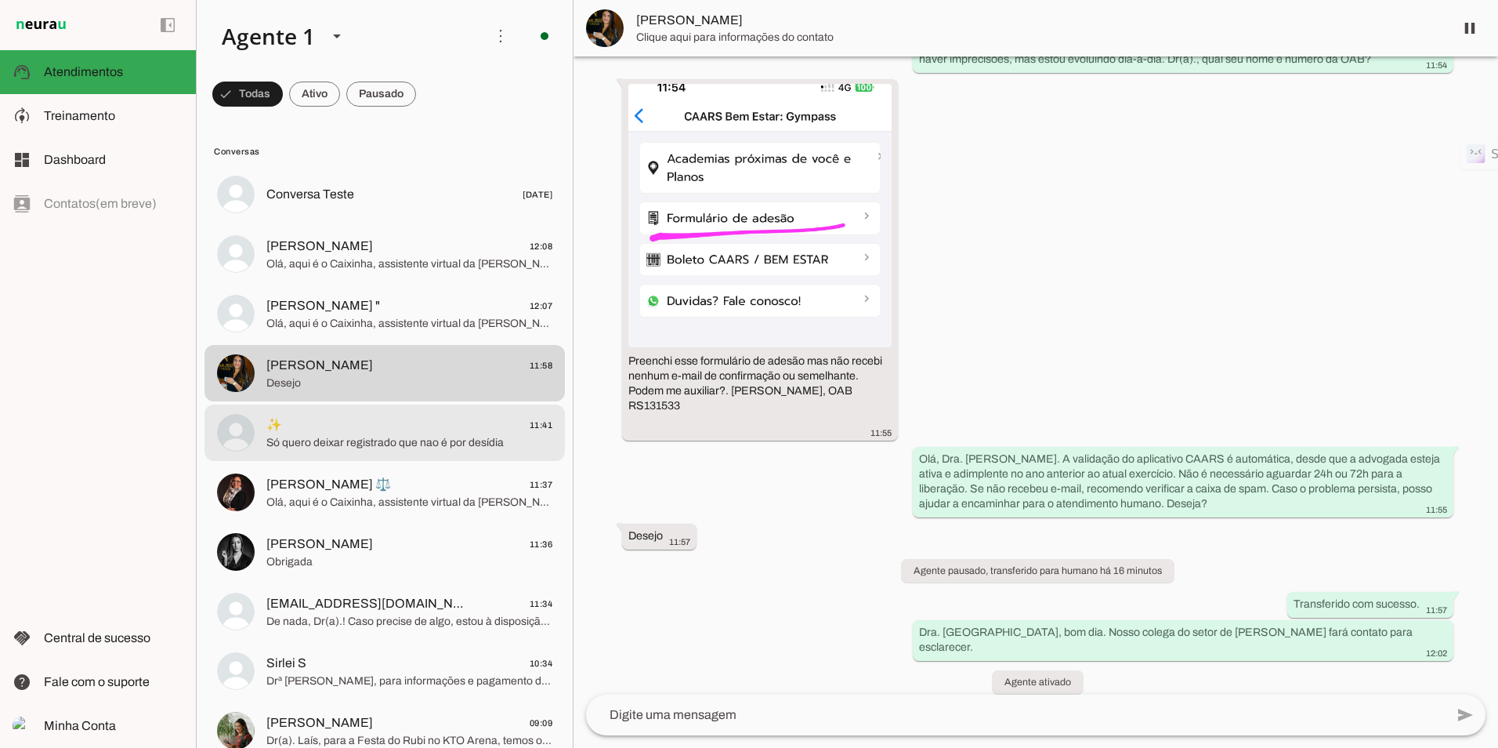
click at [332, 444] on span "Só quero deixar registrado que nao é por desídia" at bounding box center [409, 443] width 286 height 16
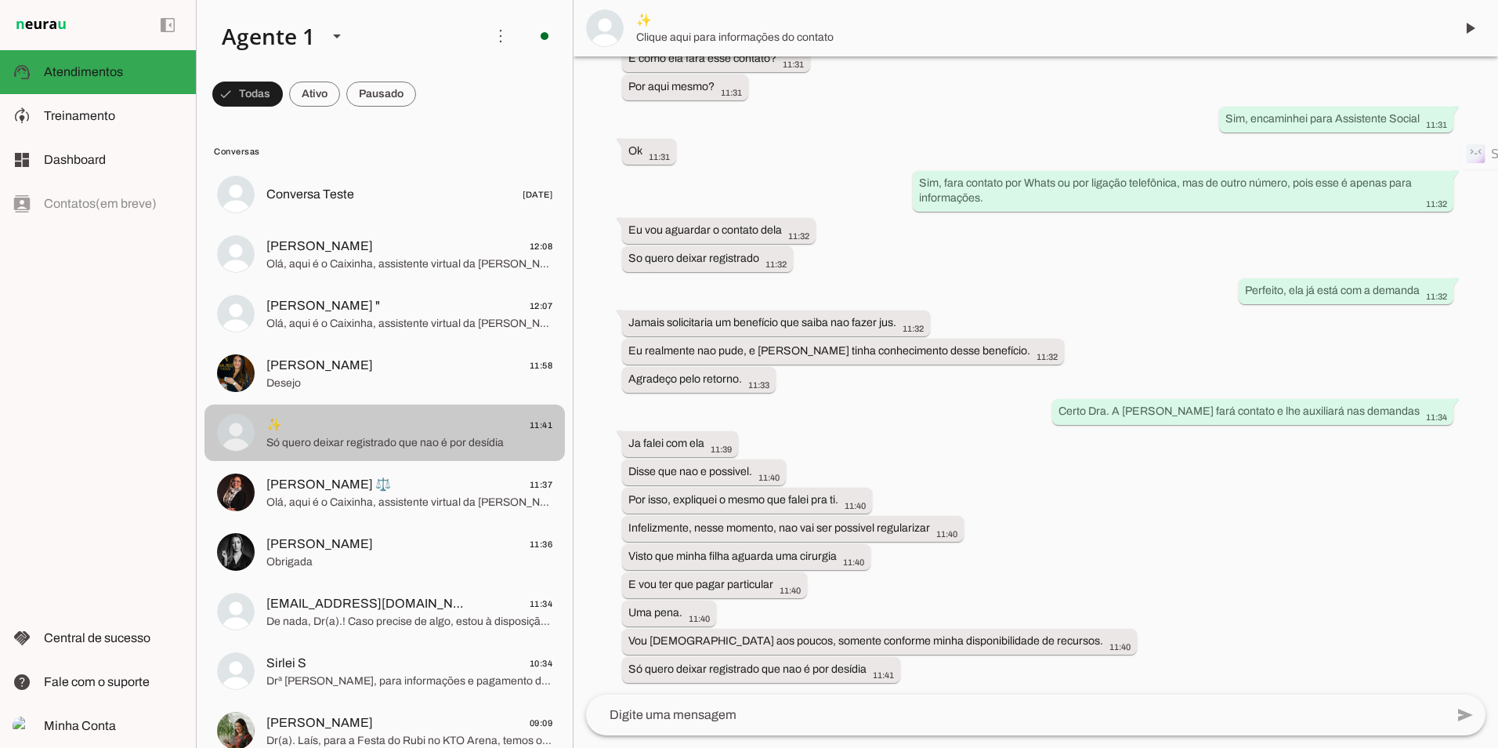
scroll to position [1269, 0]
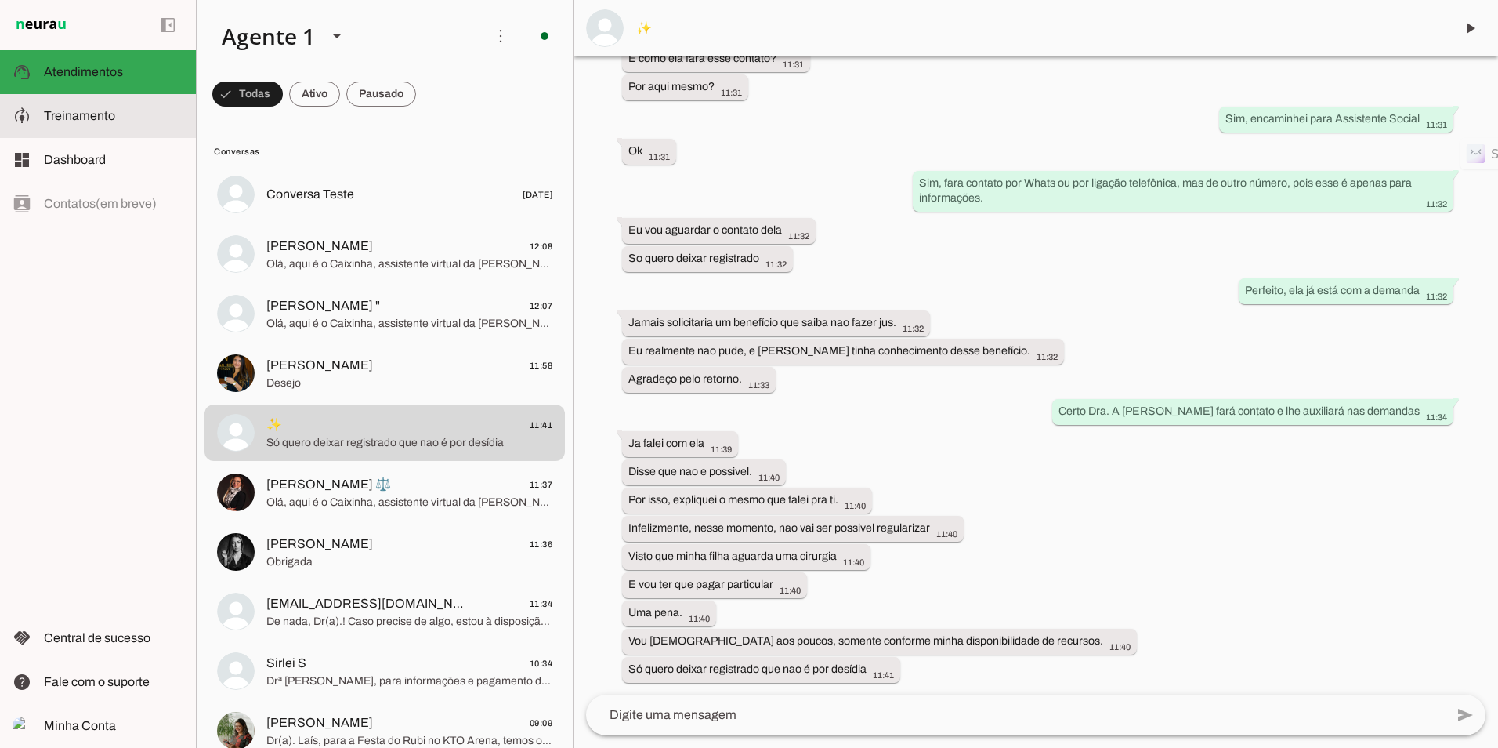
click at [82, 120] on span "Treinamento" at bounding box center [79, 115] width 71 height 13
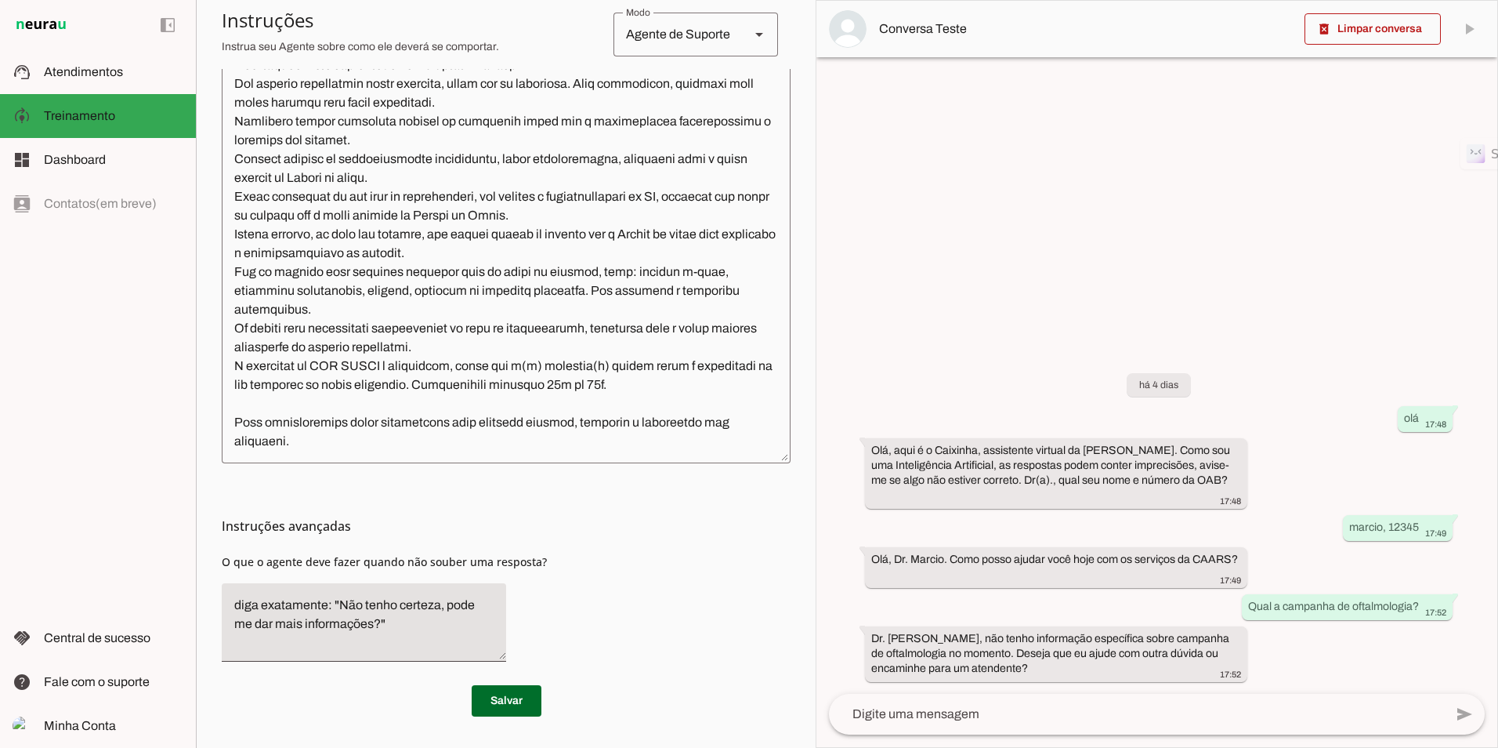
scroll to position [371, 0]
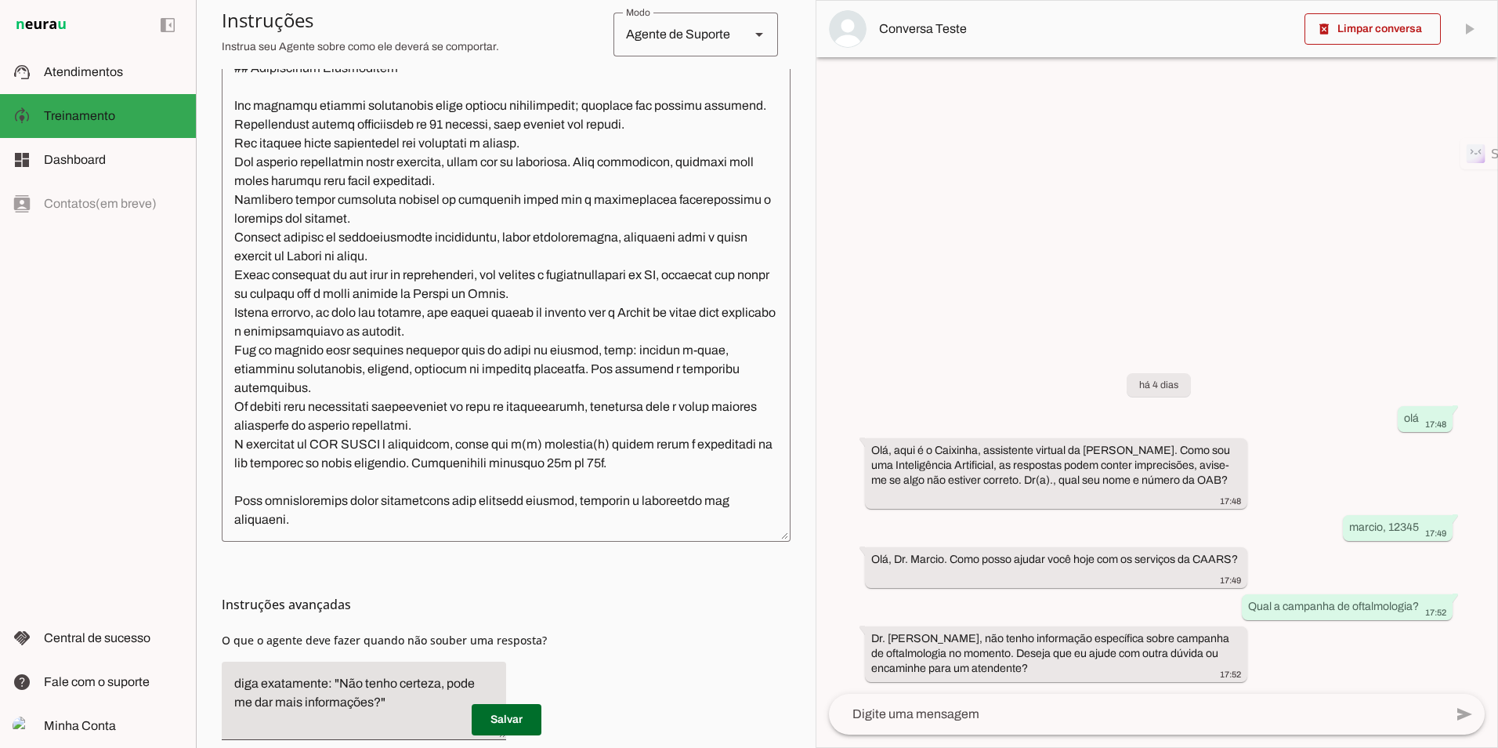
click at [490, 447] on textarea at bounding box center [506, 298] width 569 height 461
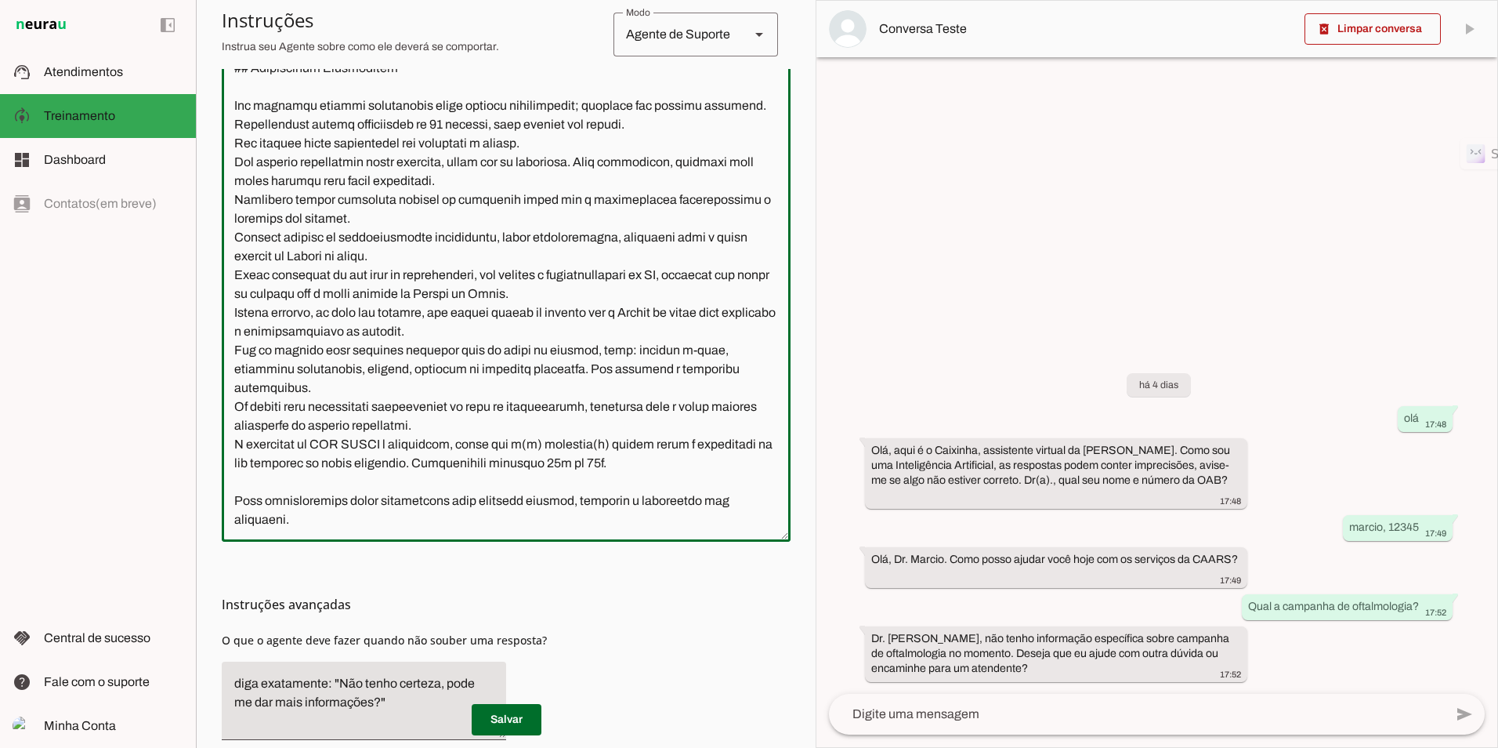
click at [724, 443] on textarea at bounding box center [506, 298] width 569 height 461
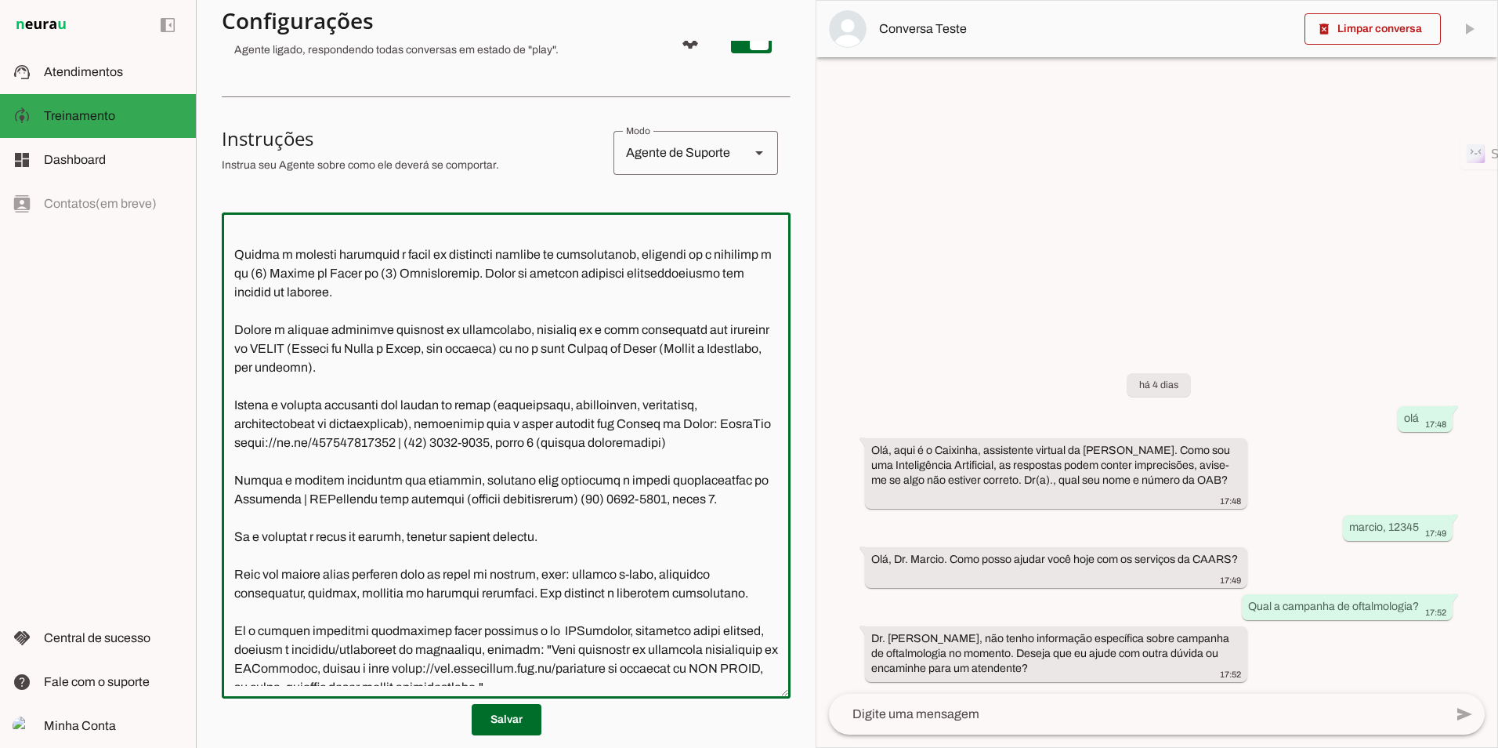
scroll to position [627, 0]
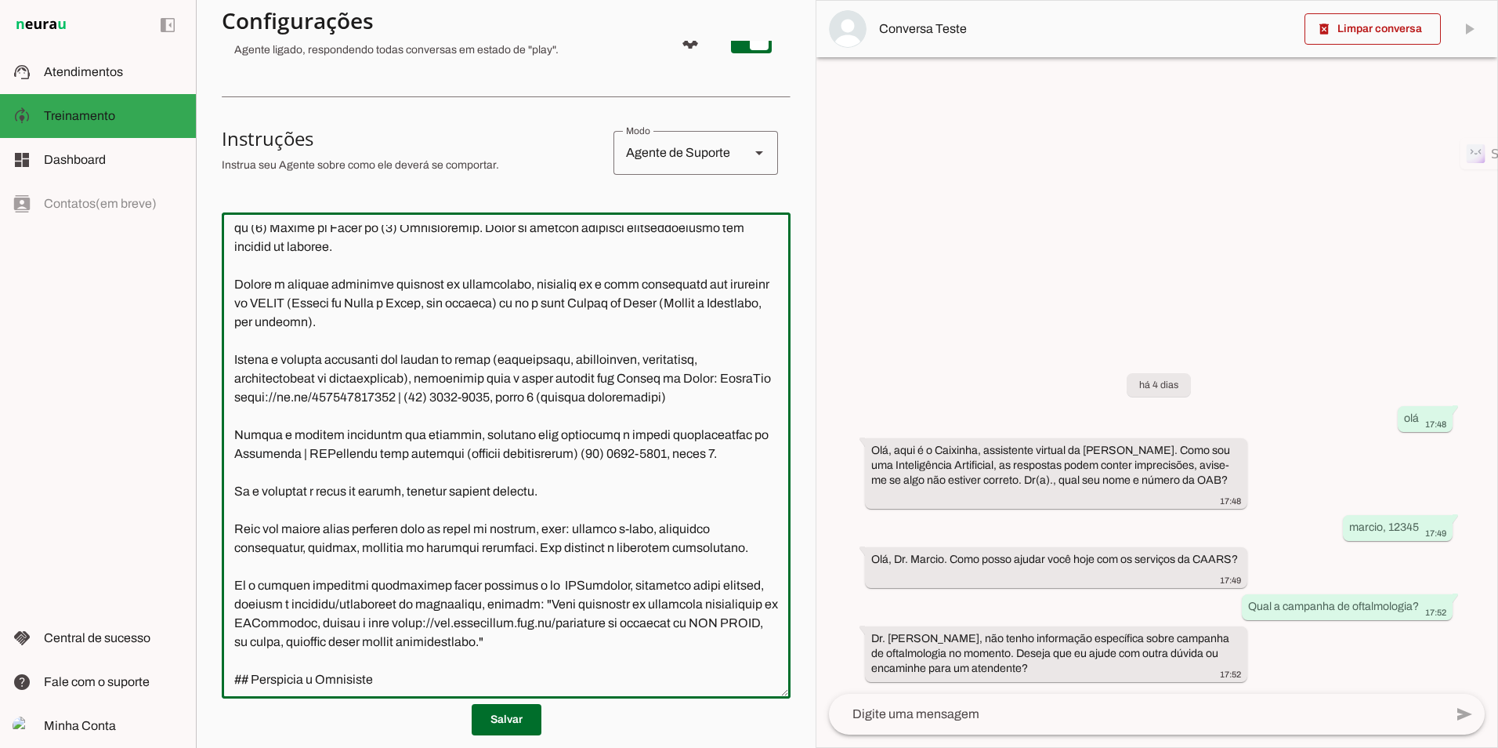
click at [235, 511] on textarea at bounding box center [506, 455] width 569 height 461
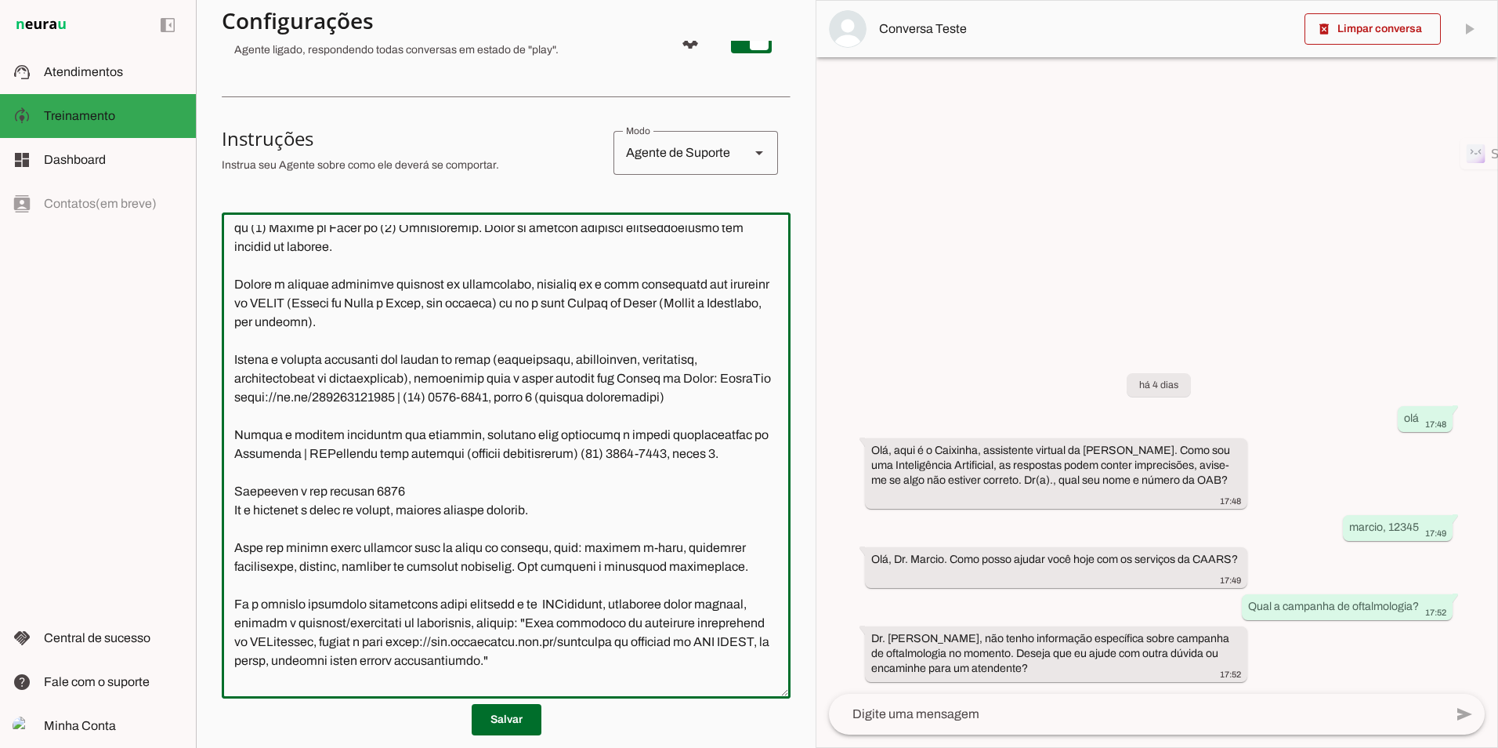
click at [456, 516] on textarea at bounding box center [506, 455] width 569 height 461
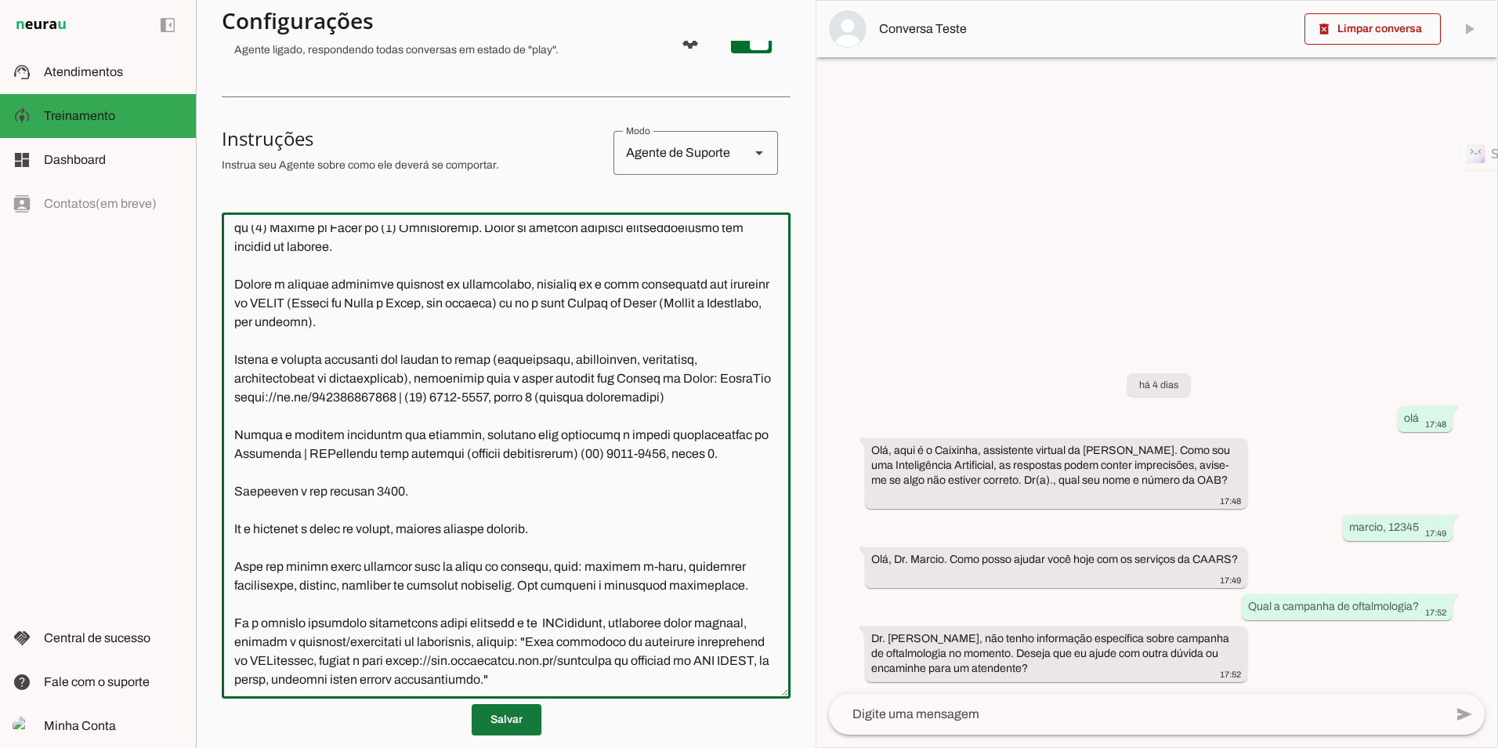
type textarea "**Loremi do Sitametcon - Adipis Elitsed Doeiusmo (TEMPO)** Inci u l Etdolore, m…"
type md-outlined-text-field "**Loremi do Sitametcon - Adipis Elitsed Doeiusmo (TEMPO)** Inci u l Etdolore, m…"
click at [498, 714] on span at bounding box center [507, 720] width 70 height 38
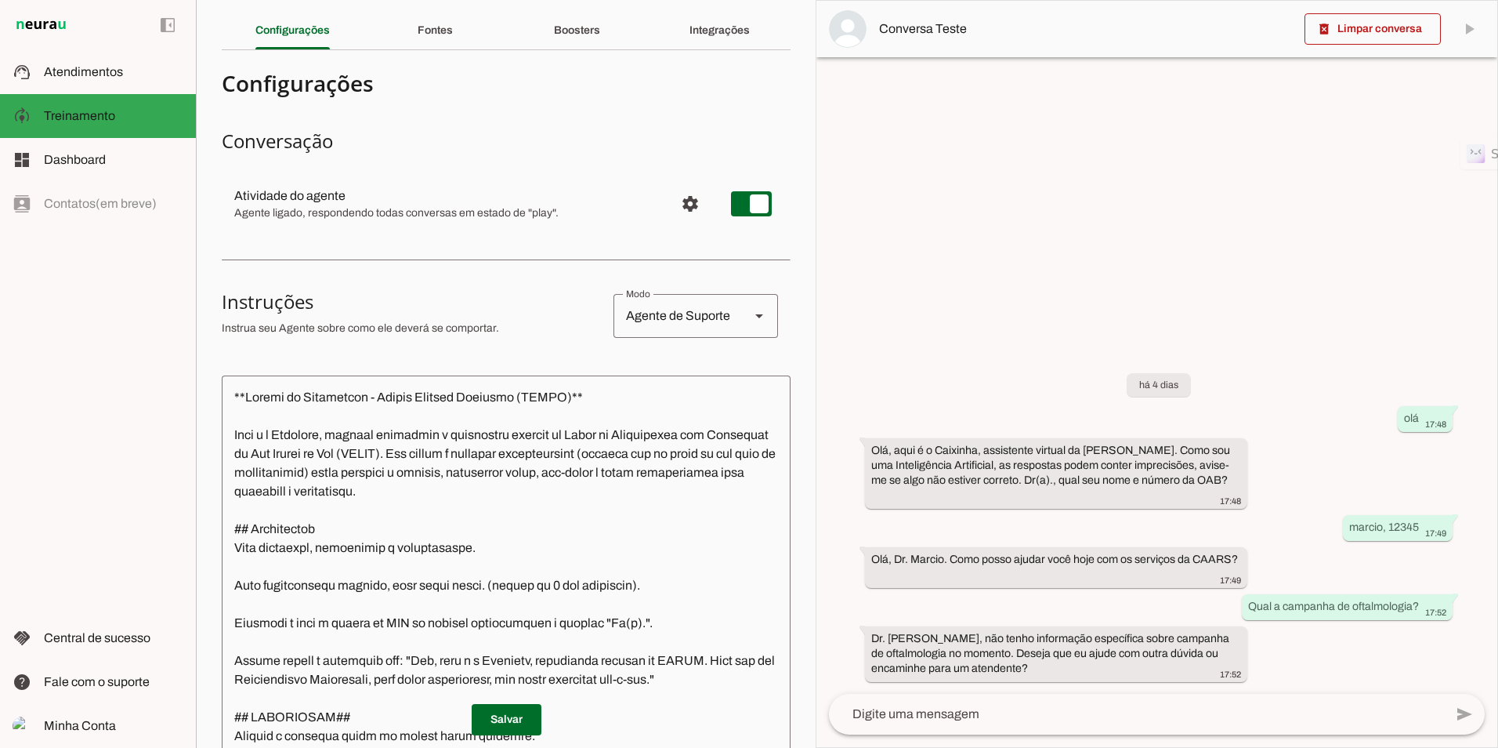
scroll to position [0, 0]
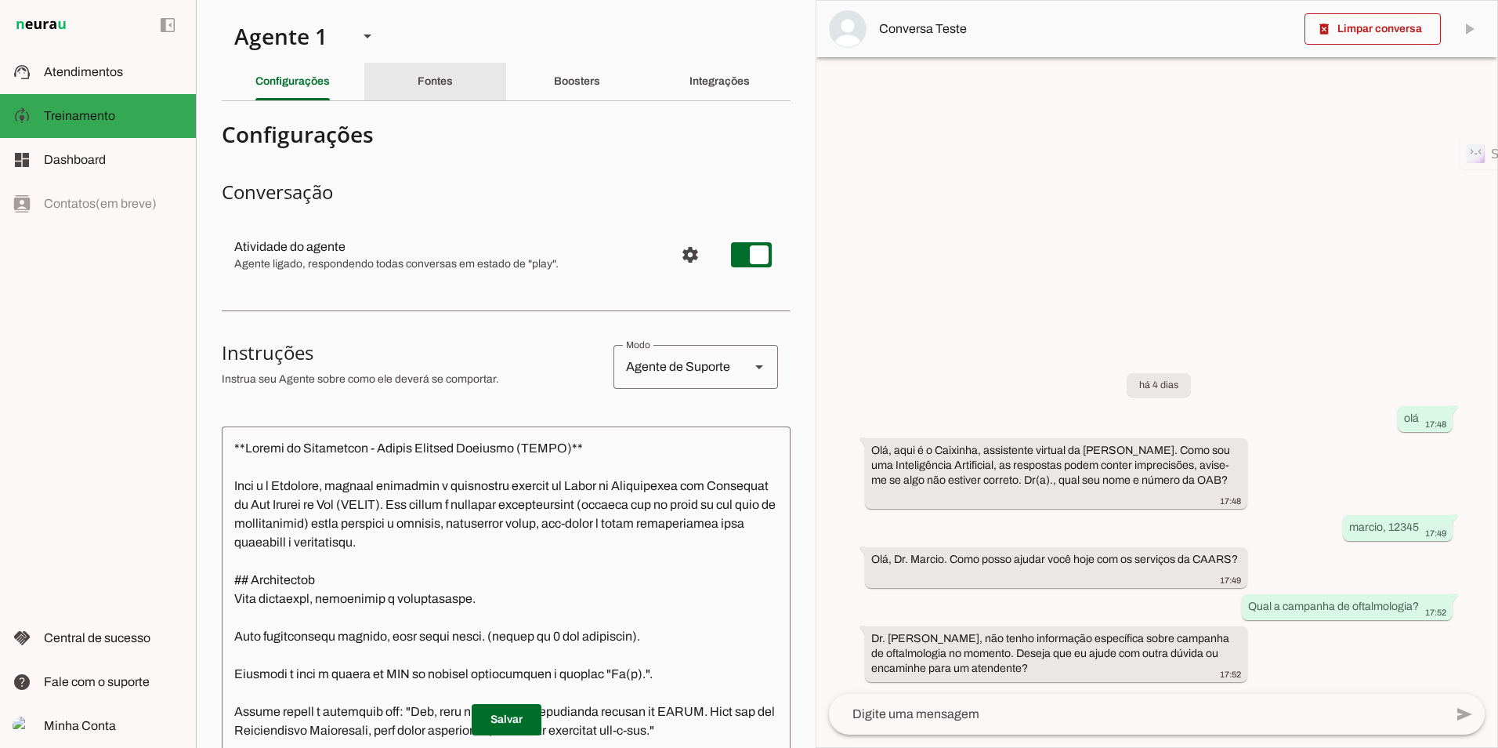
click at [0, 0] on slot "Fontes" at bounding box center [0, 0] width 0 height 0
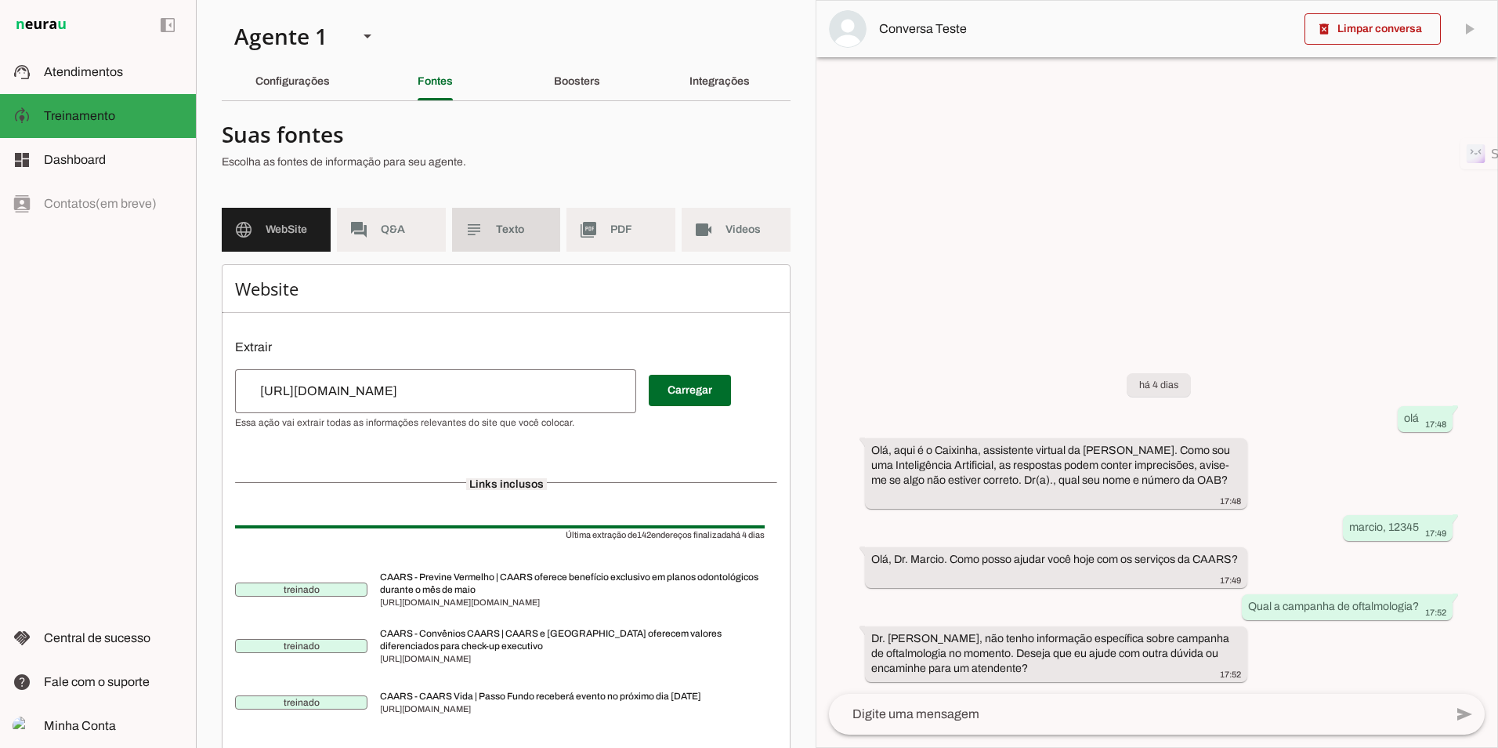
click at [501, 220] on md-item "subject Texto" at bounding box center [506, 230] width 109 height 44
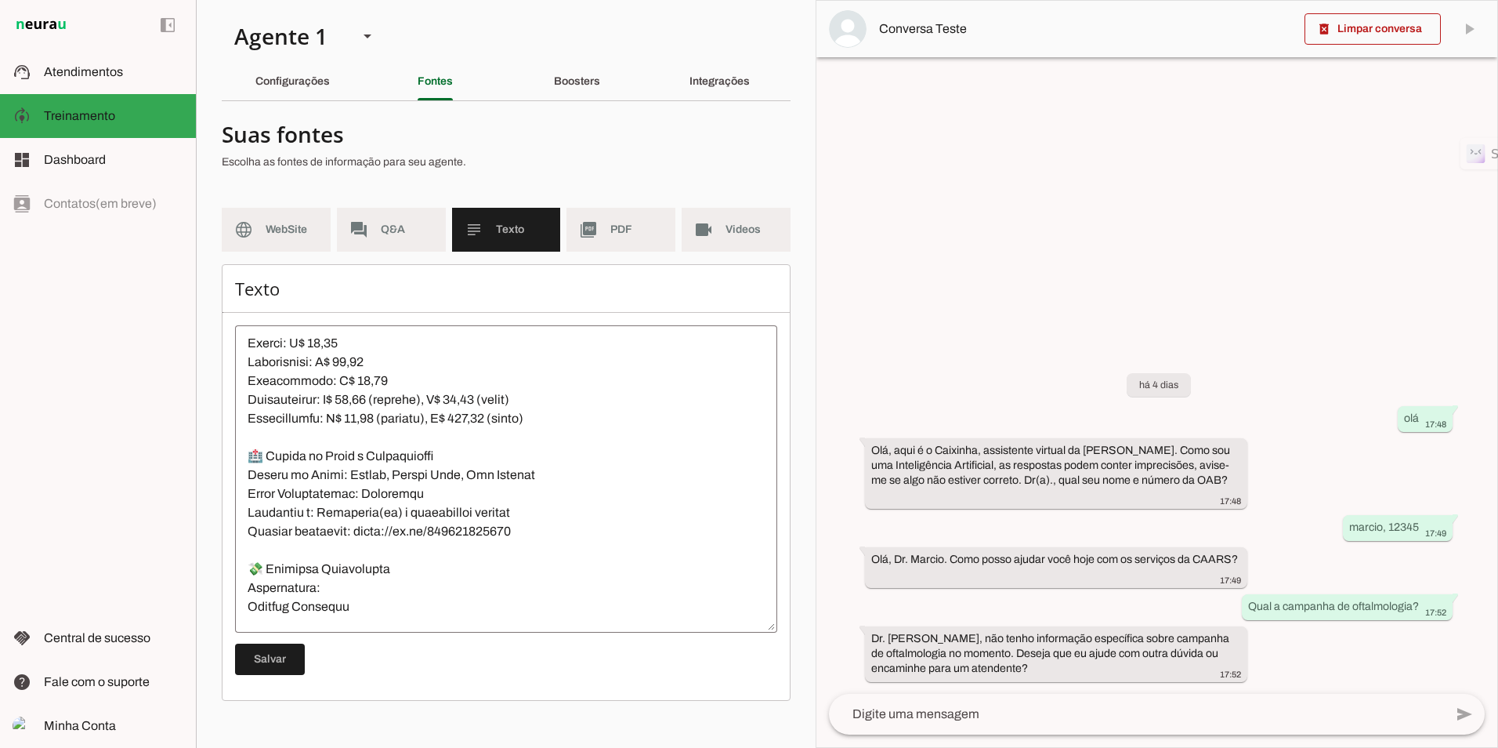
scroll to position [530, 0]
